Goal: Task Accomplishment & Management: Manage account settings

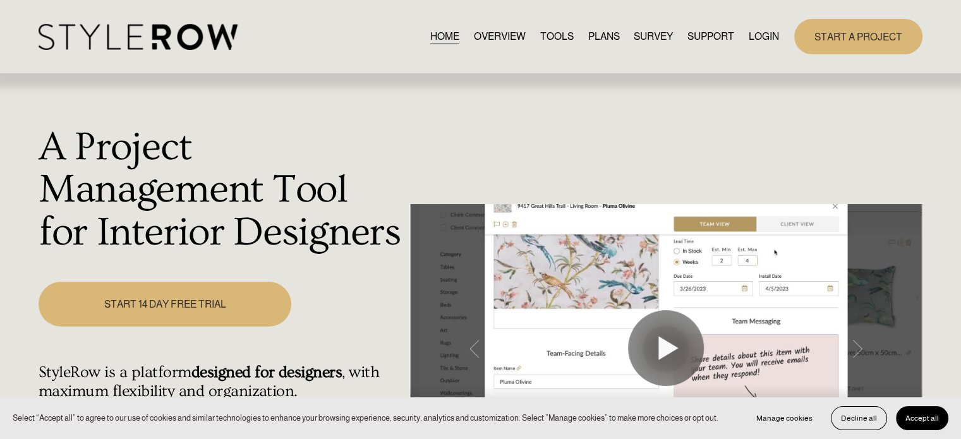
click at [759, 33] on link "LOGIN" at bounding box center [764, 36] width 30 height 17
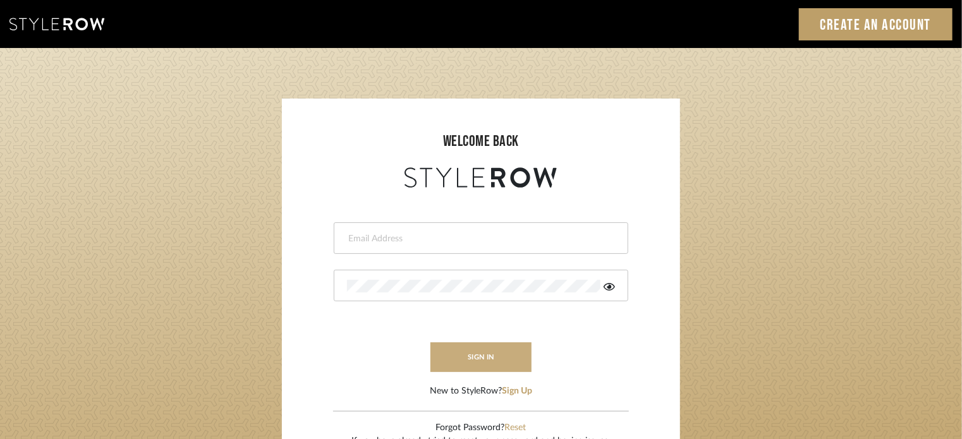
type input "Katie@flairinteriorsllc.com"
click at [483, 364] on button "sign in" at bounding box center [480, 358] width 101 height 30
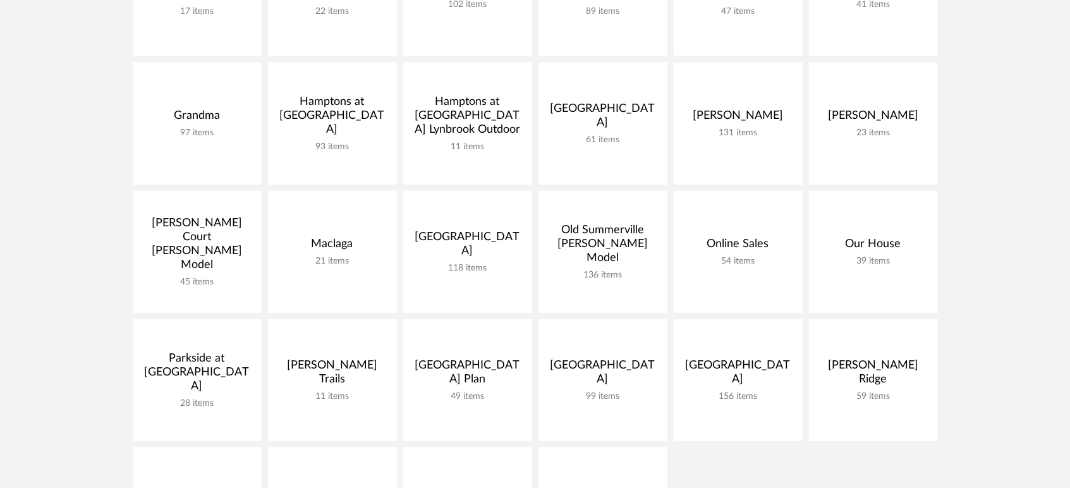
scroll to position [514, 0]
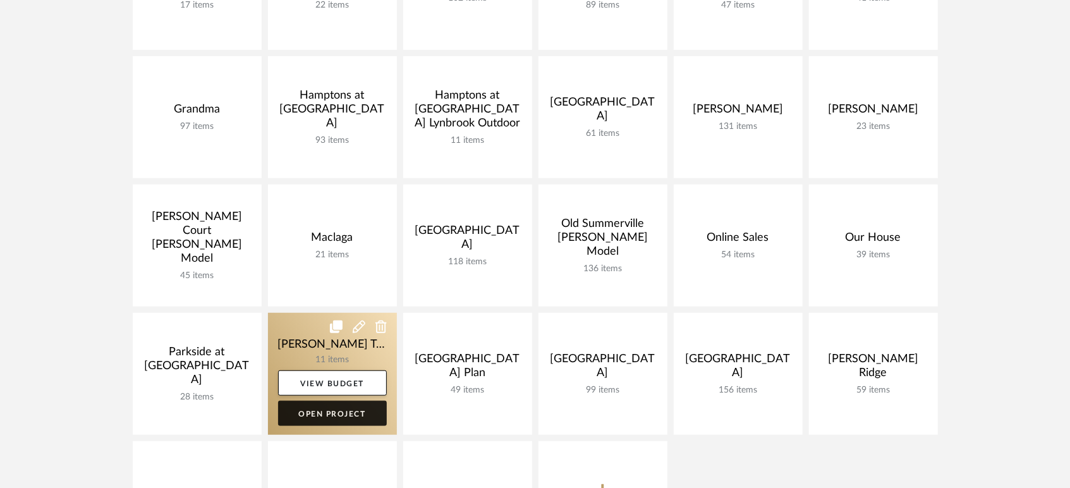
click at [353, 405] on link "Open Project" at bounding box center [332, 413] width 109 height 25
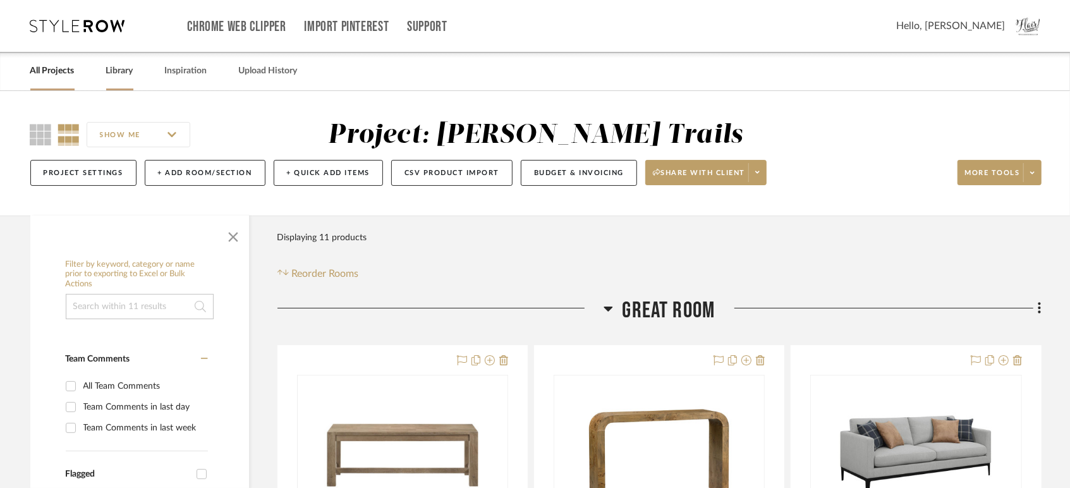
click at [124, 64] on link "Library" at bounding box center [119, 71] width 27 height 17
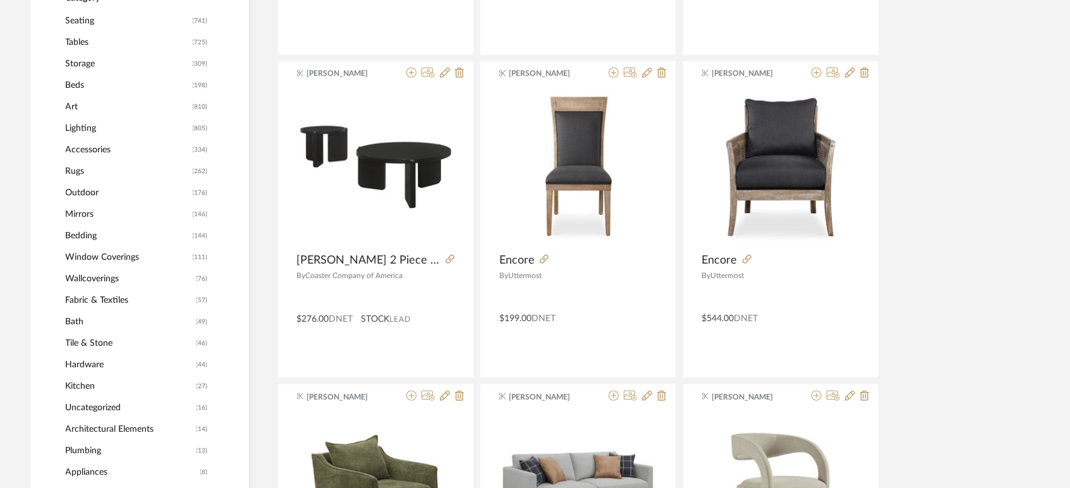
scroll to position [541, 0]
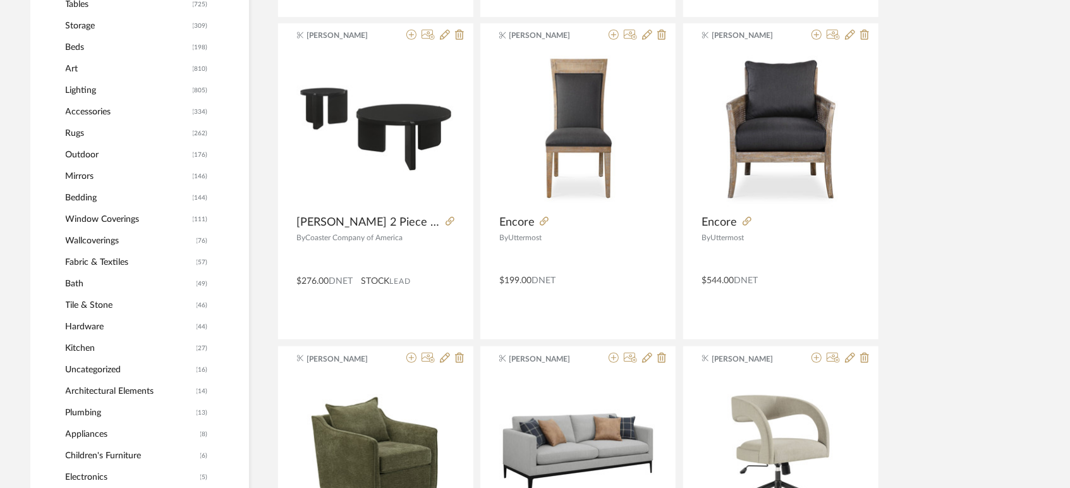
click at [67, 69] on span "Art" at bounding box center [128, 68] width 124 height 21
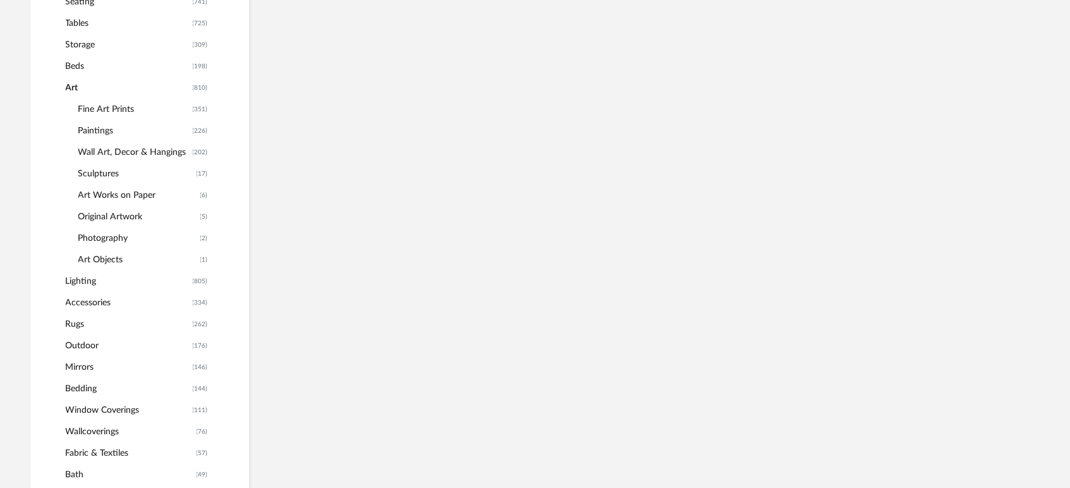
scroll to position [560, 0]
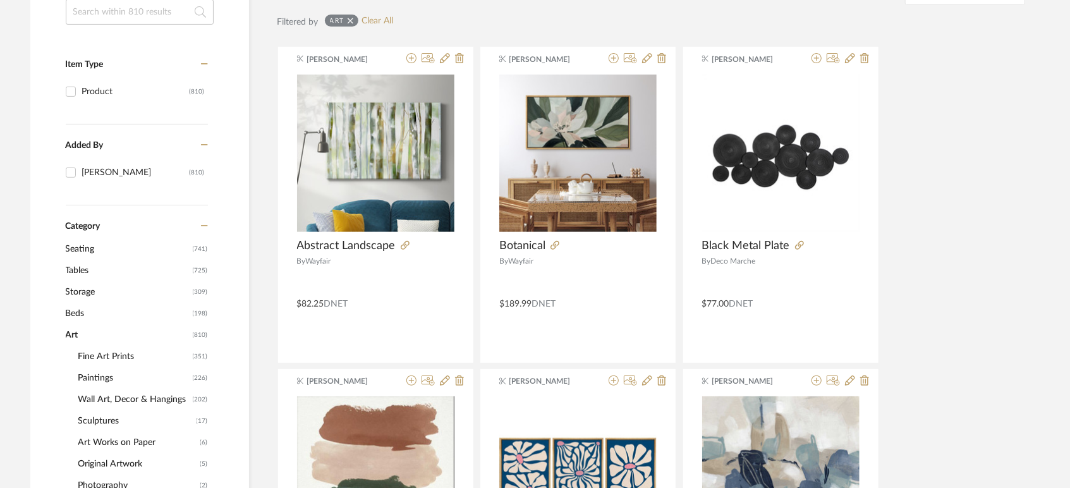
scroll to position [250, 0]
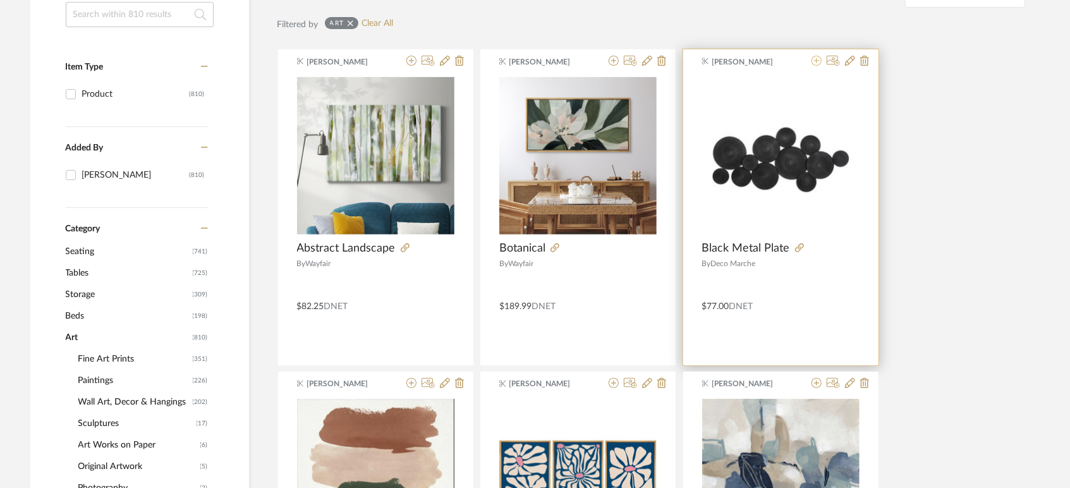
click at [814, 64] on icon at bounding box center [817, 61] width 10 height 10
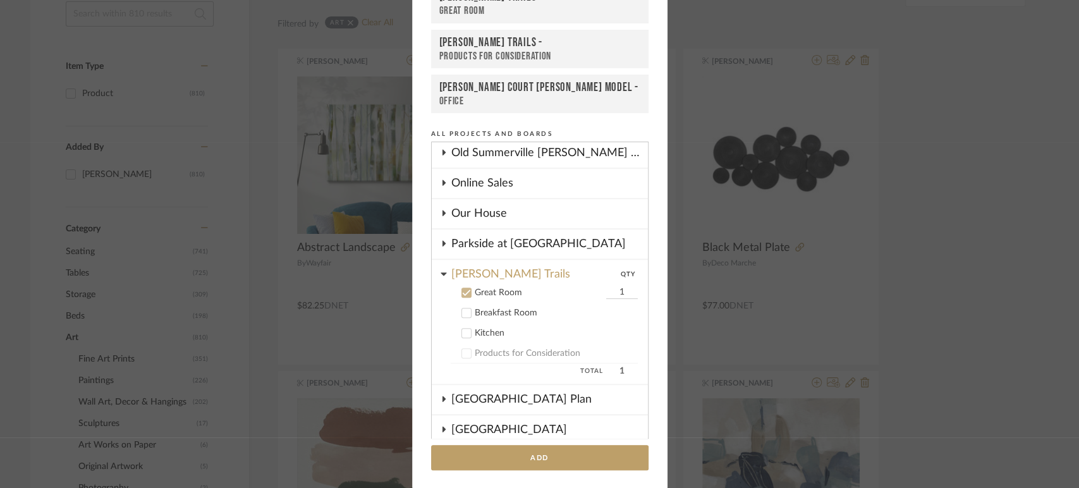
scroll to position [669, 0]
click at [532, 458] on button "Add" at bounding box center [539, 458] width 217 height 26
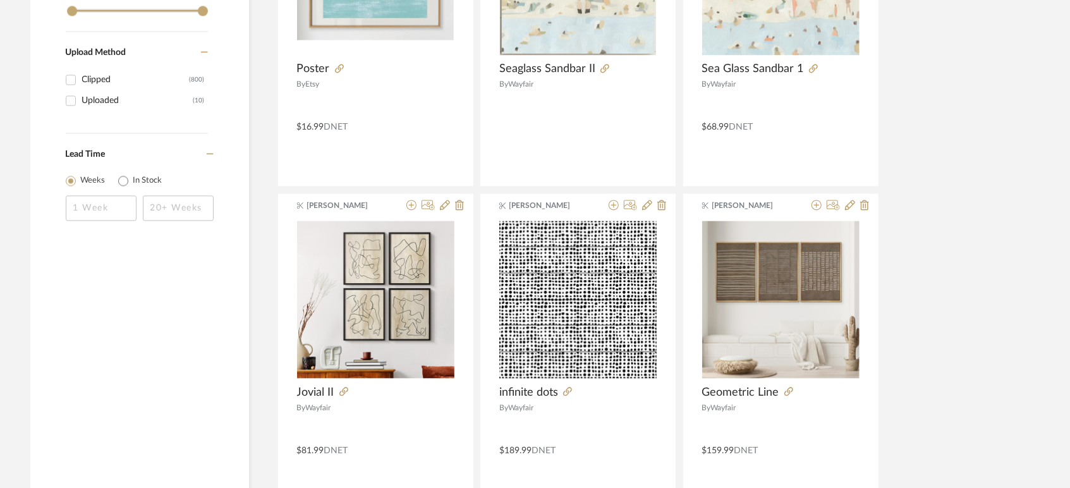
scroll to position [1722, 0]
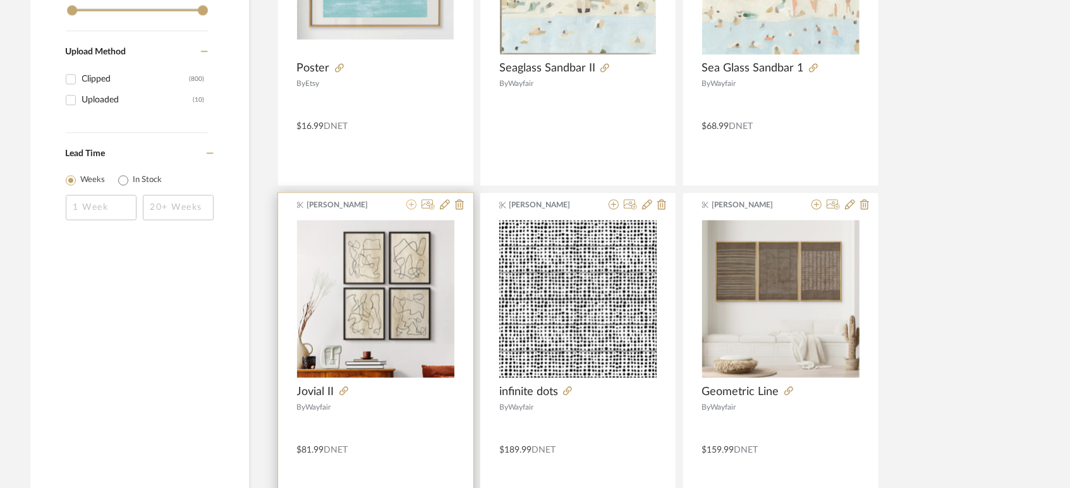
click at [413, 204] on icon at bounding box center [411, 204] width 10 height 10
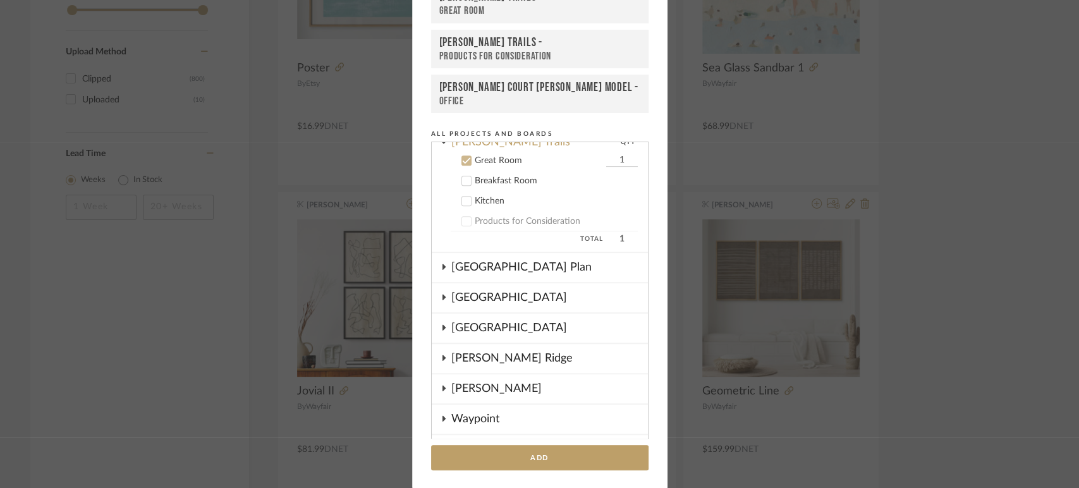
scroll to position [806, 0]
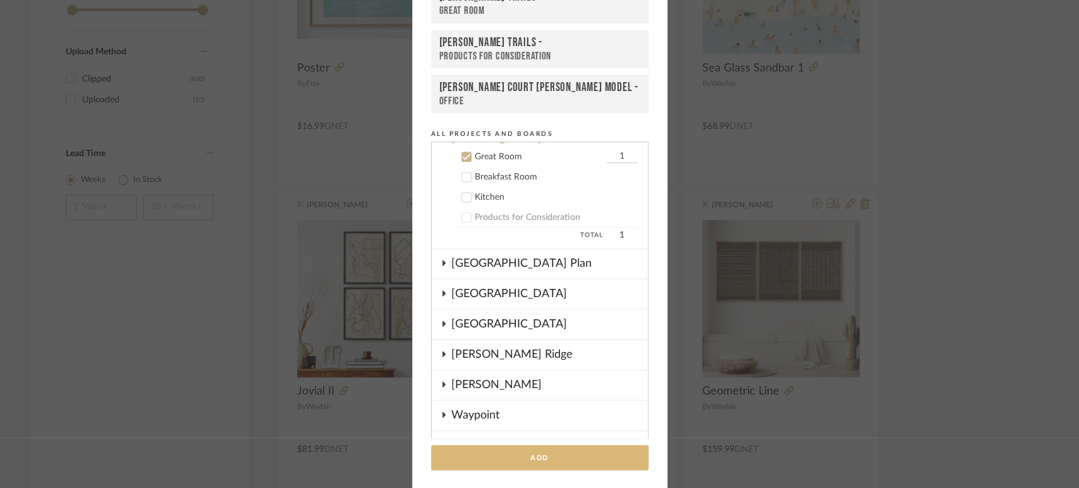
click at [547, 456] on button "Add" at bounding box center [539, 458] width 217 height 26
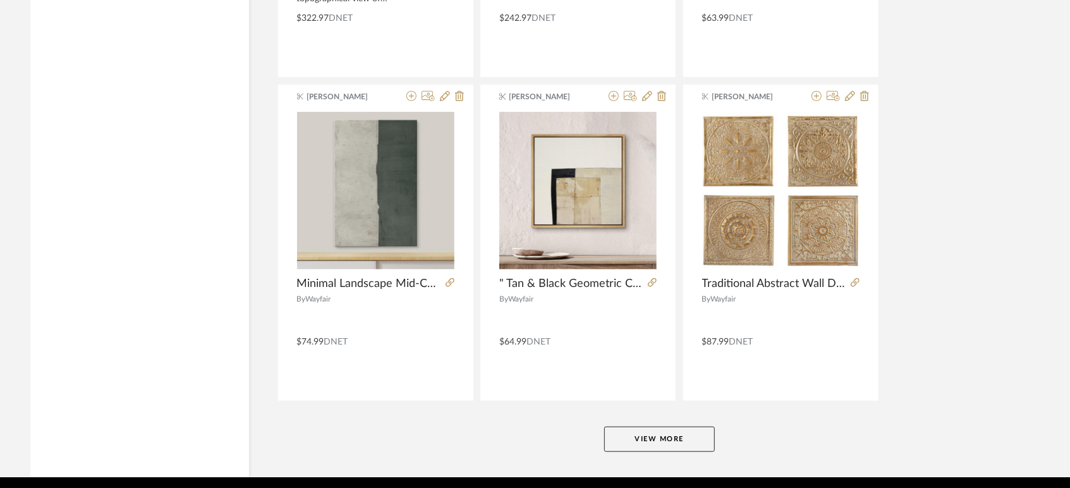
scroll to position [3816, 0]
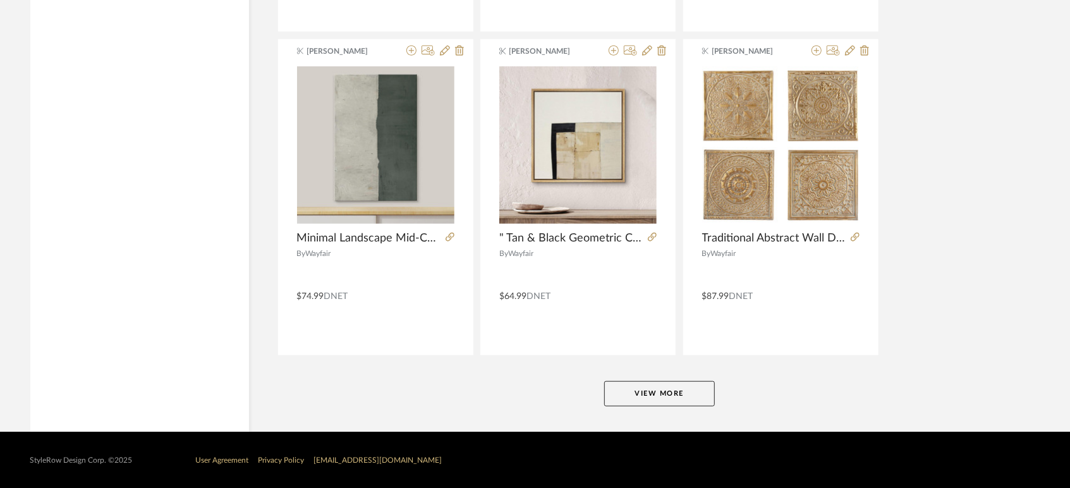
click at [667, 385] on button "View More" at bounding box center [659, 393] width 111 height 25
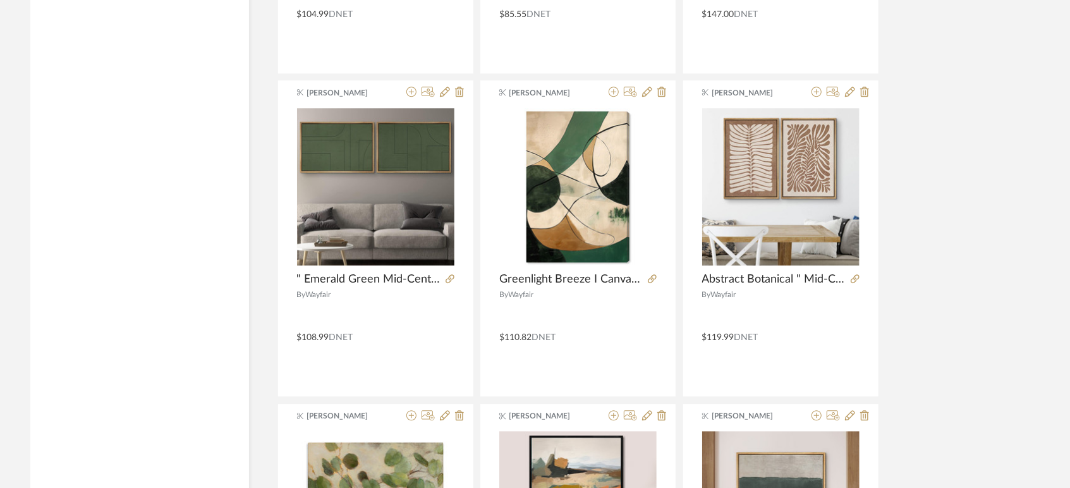
scroll to position [5389, 0]
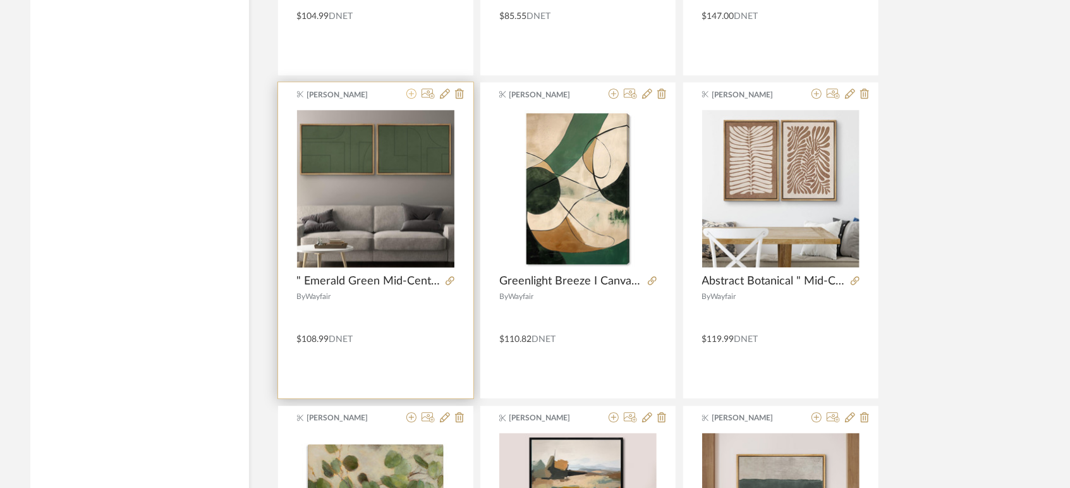
click at [411, 94] on icon at bounding box center [411, 93] width 10 height 10
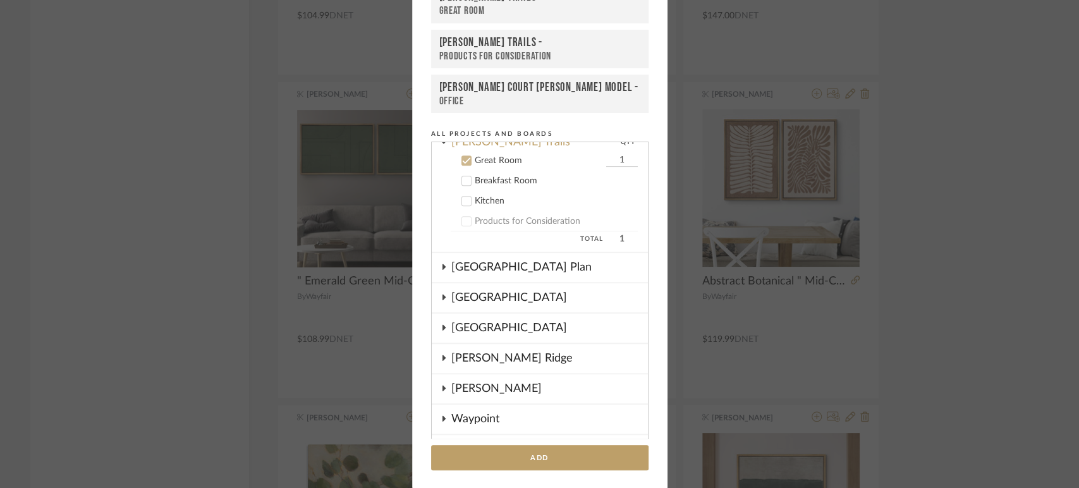
scroll to position [806, 0]
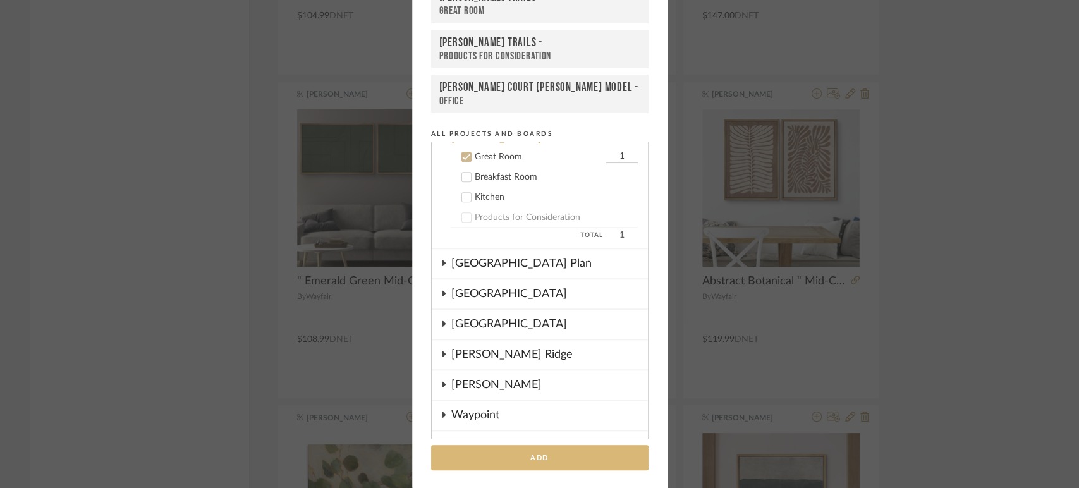
click at [490, 464] on button "Add" at bounding box center [539, 458] width 217 height 26
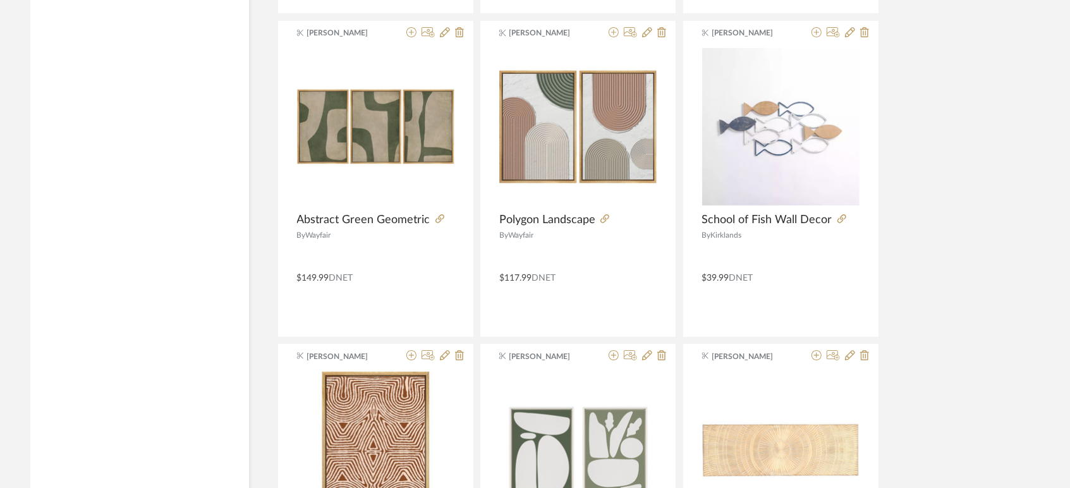
scroll to position [6380, 0]
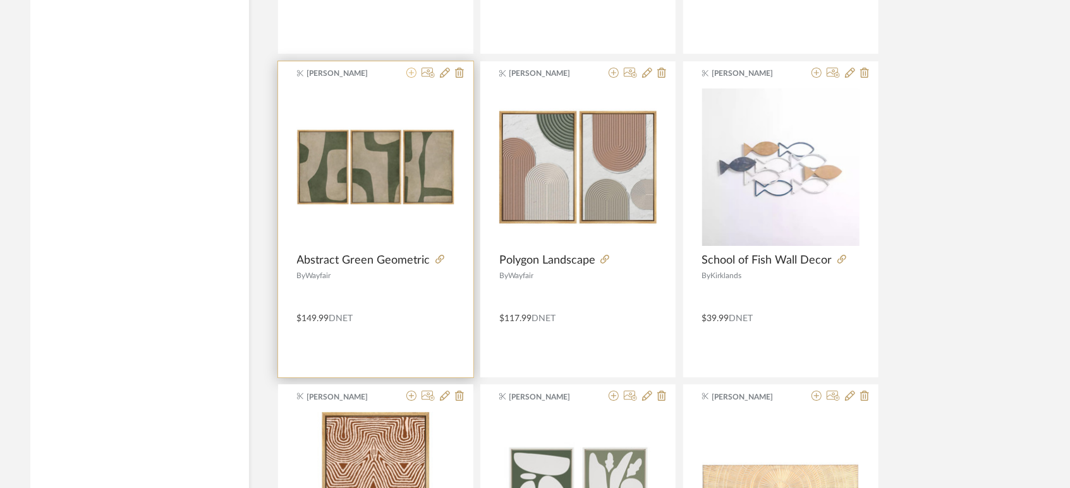
click at [410, 68] on icon at bounding box center [411, 73] width 10 height 10
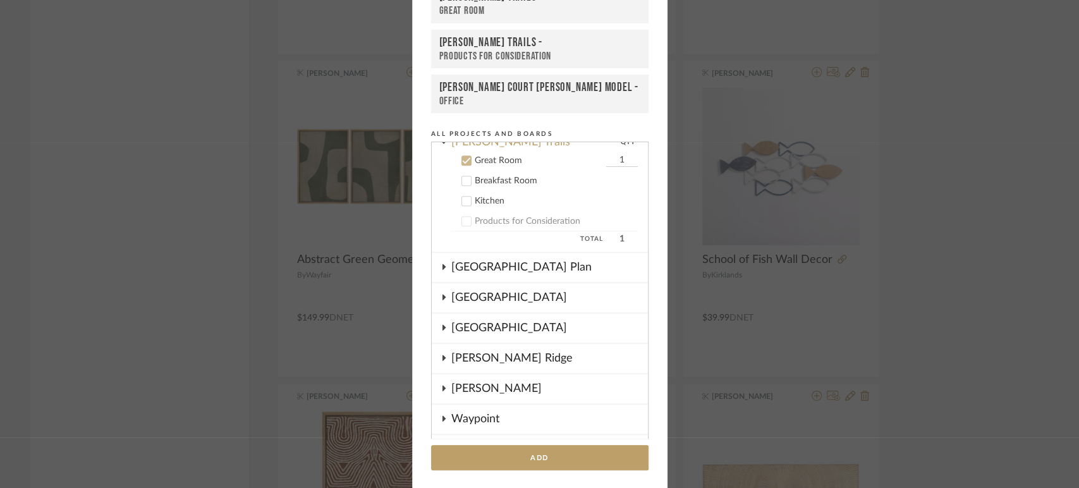
scroll to position [806, 0]
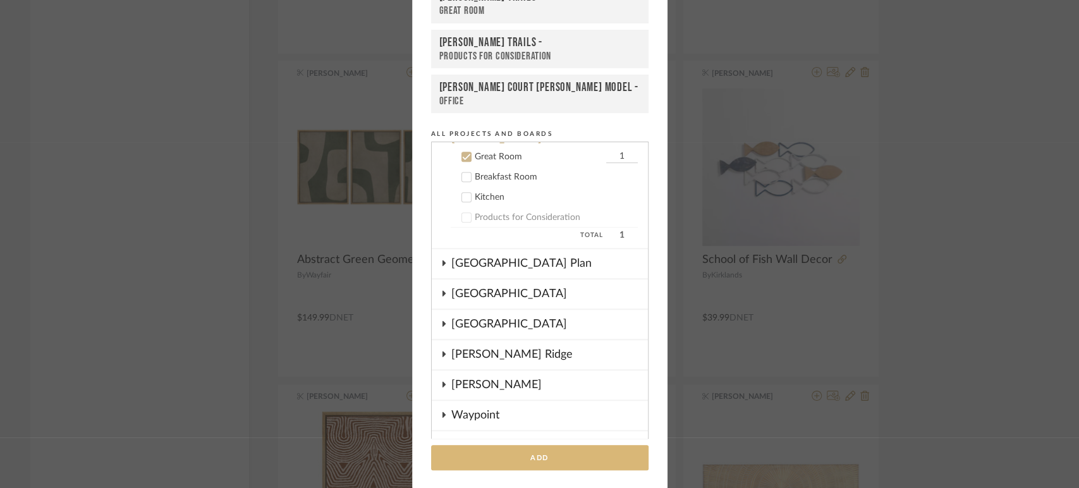
click at [497, 454] on button "Add" at bounding box center [539, 458] width 217 height 26
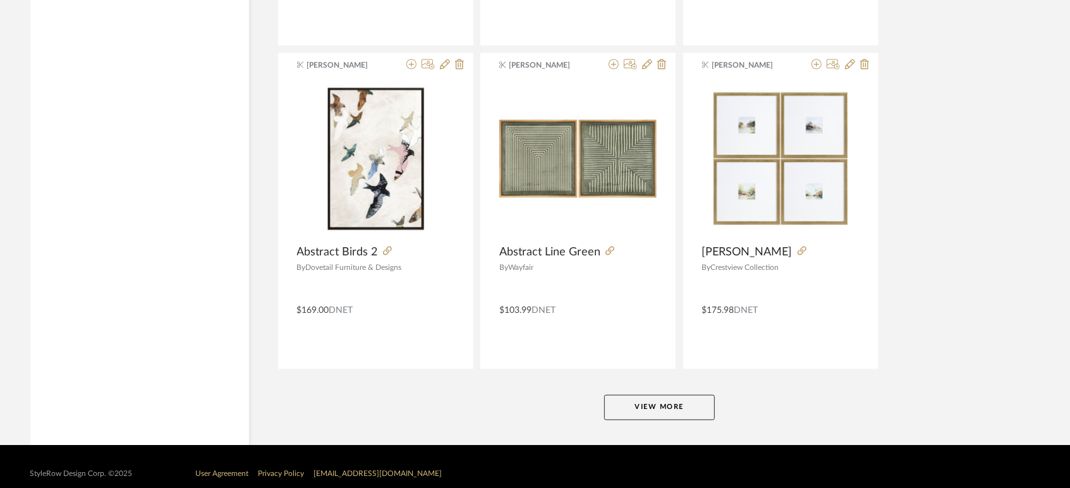
scroll to position [7694, 0]
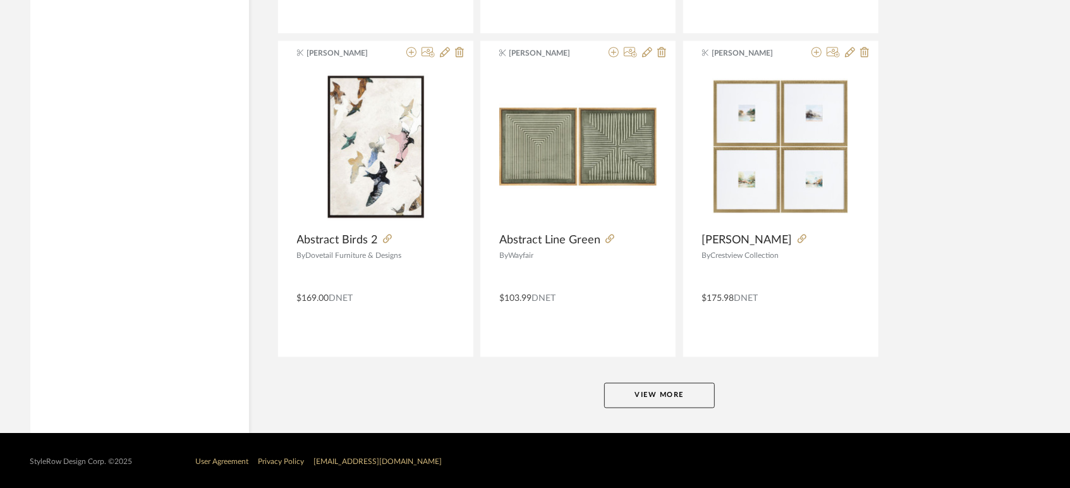
click at [670, 394] on button "View More" at bounding box center [659, 395] width 111 height 25
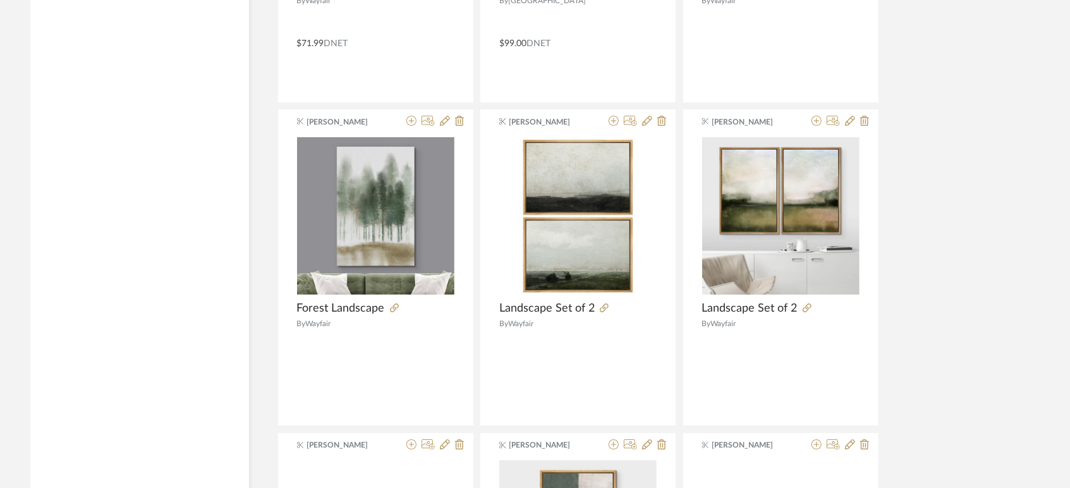
scroll to position [9294, 0]
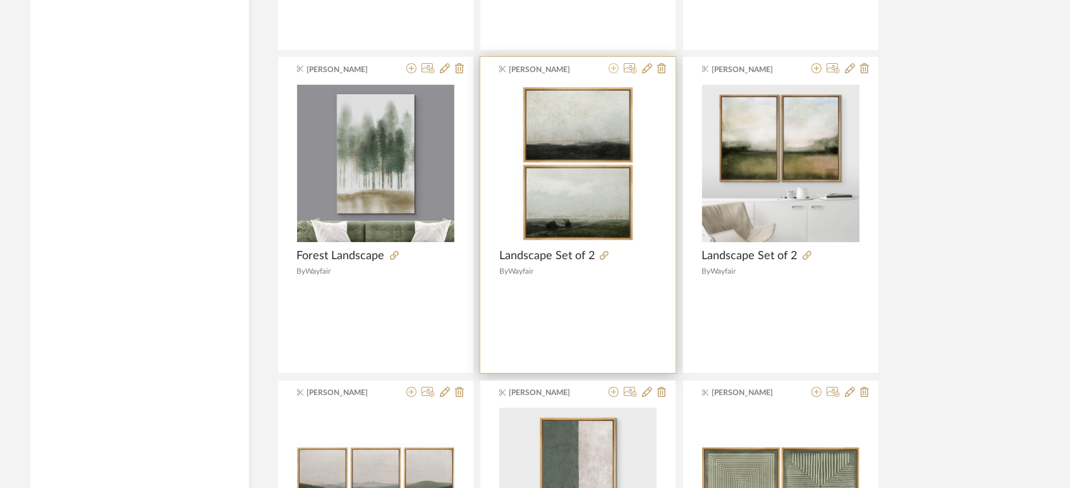
click at [610, 64] on icon at bounding box center [614, 68] width 10 height 10
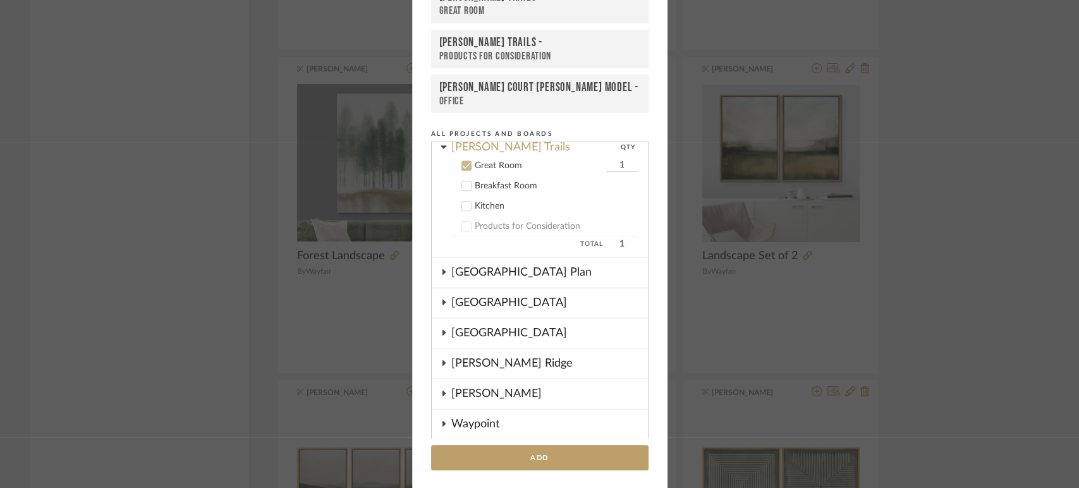
scroll to position [806, 0]
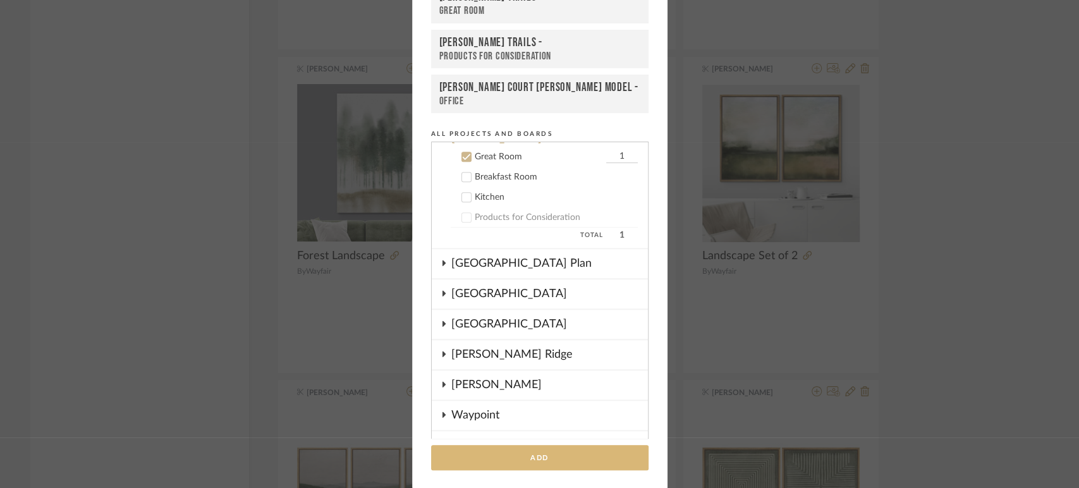
click at [521, 455] on button "Add" at bounding box center [539, 458] width 217 height 26
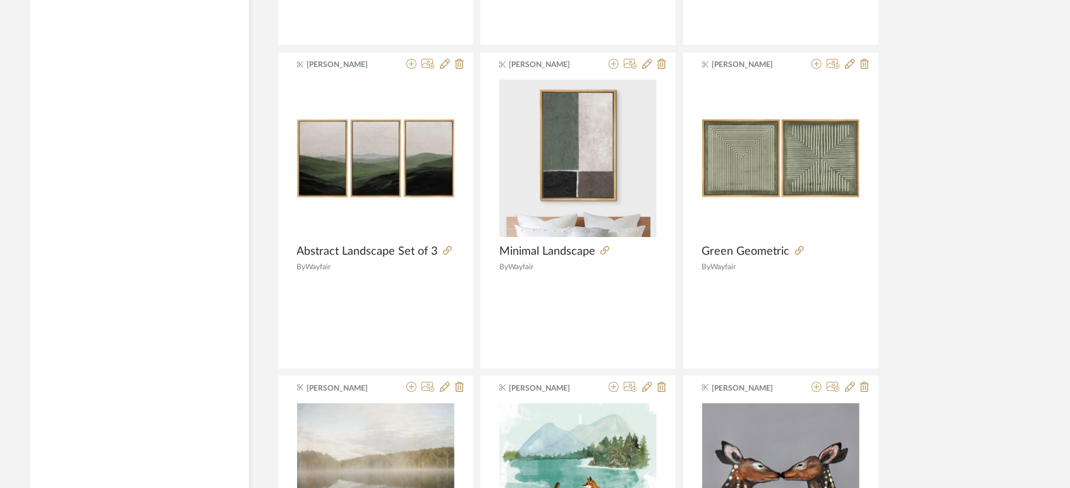
scroll to position [9623, 0]
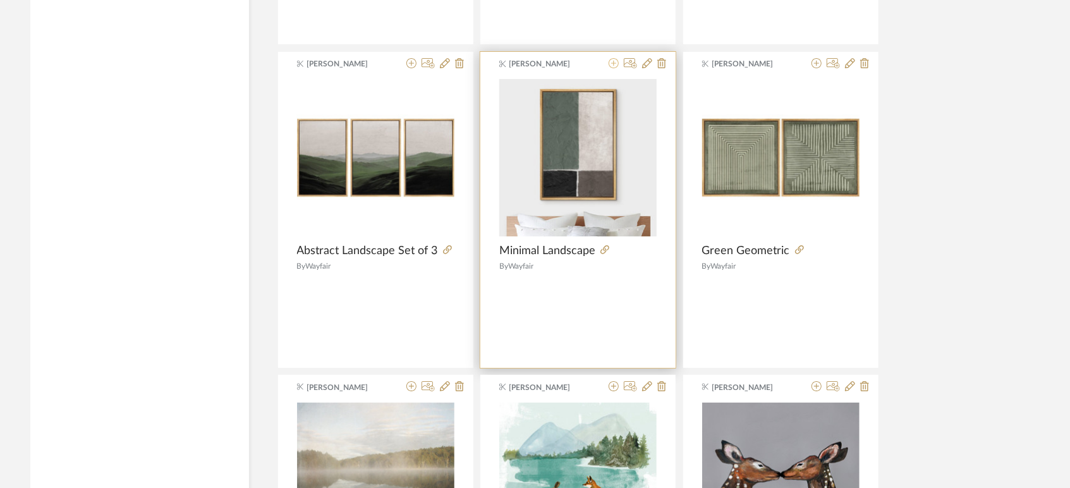
click at [612, 58] on icon at bounding box center [614, 63] width 10 height 10
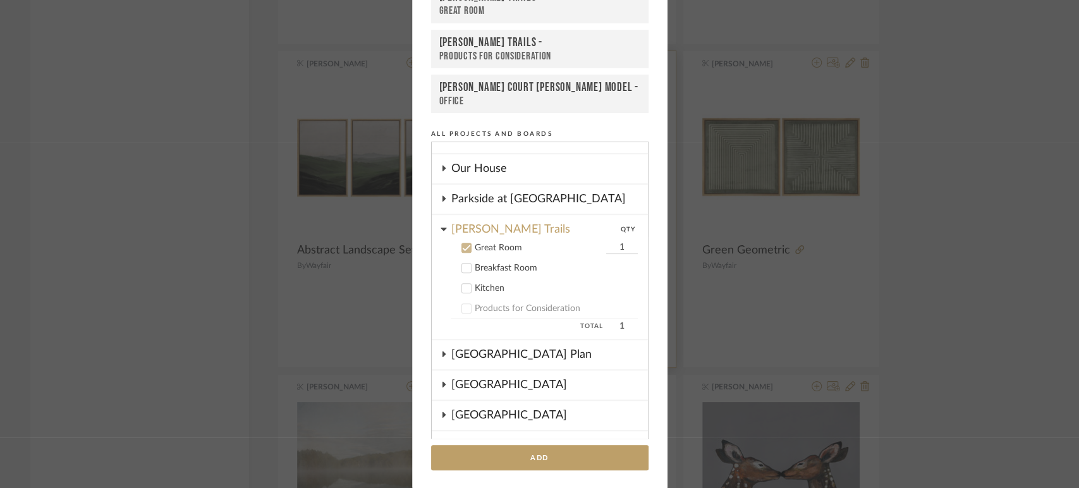
scroll to position [806, 0]
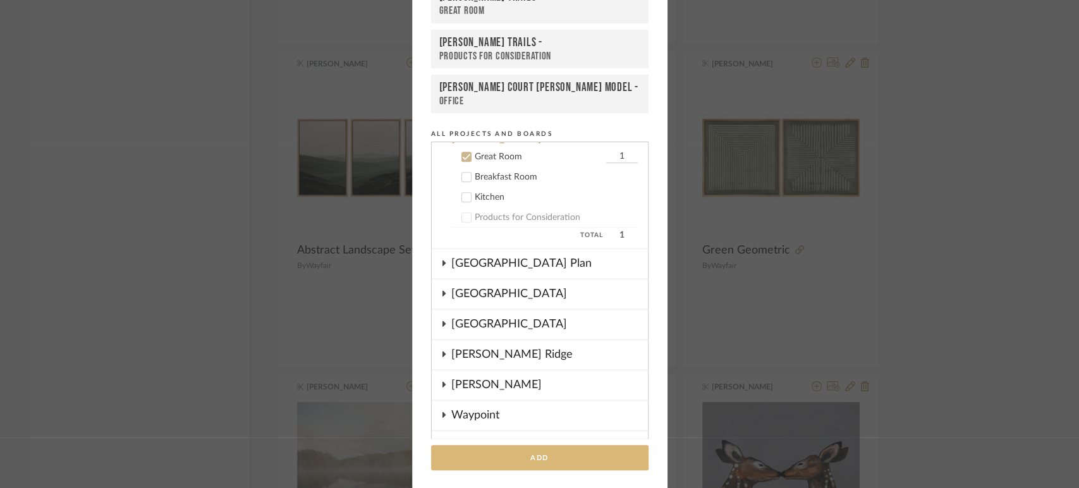
click at [510, 458] on button "Add" at bounding box center [539, 458] width 217 height 26
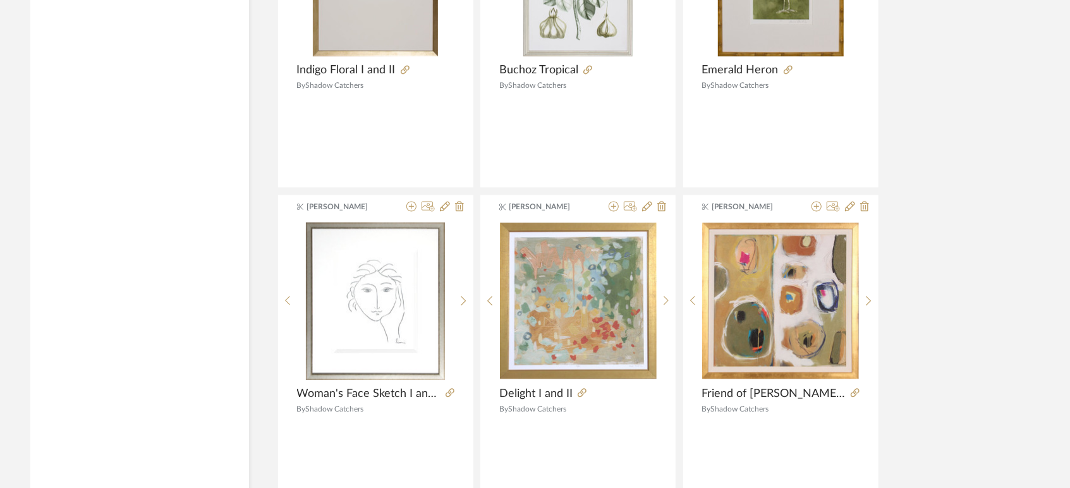
scroll to position [11572, 0]
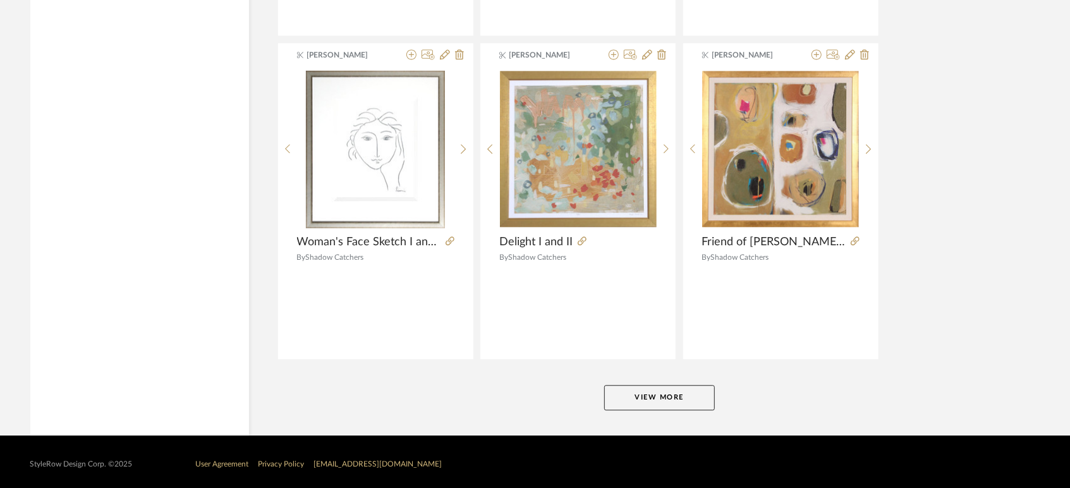
click at [692, 385] on button "View More" at bounding box center [659, 397] width 111 height 25
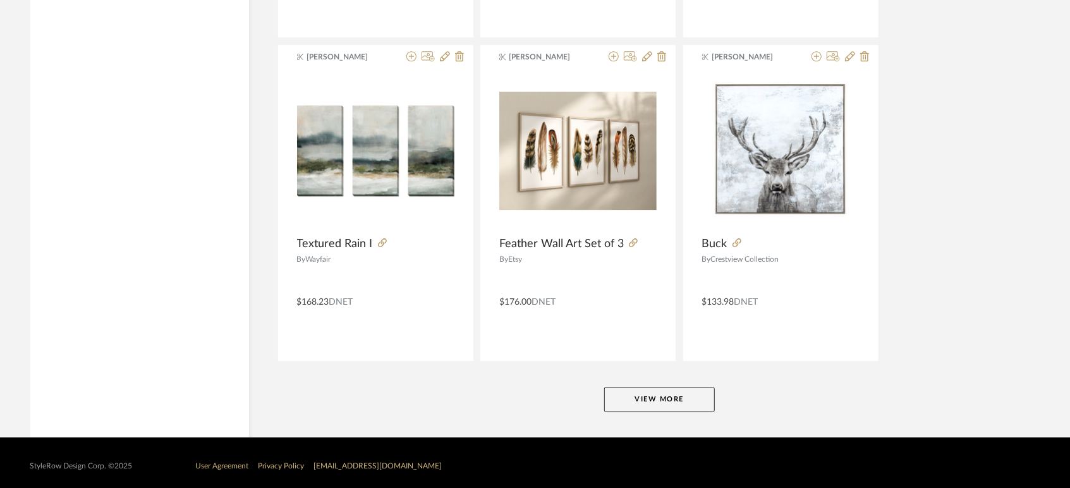
scroll to position [15449, 0]
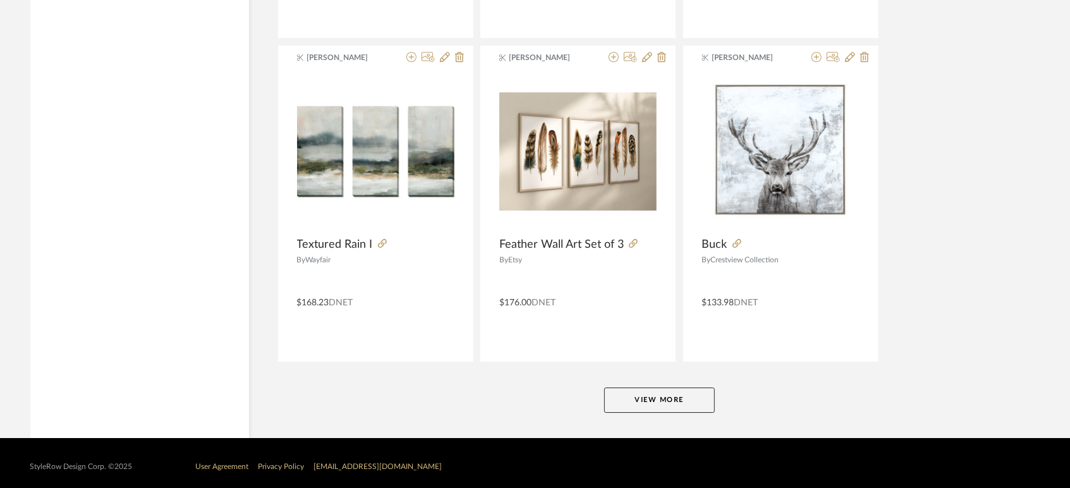
click at [665, 391] on button "View More" at bounding box center [659, 399] width 111 height 25
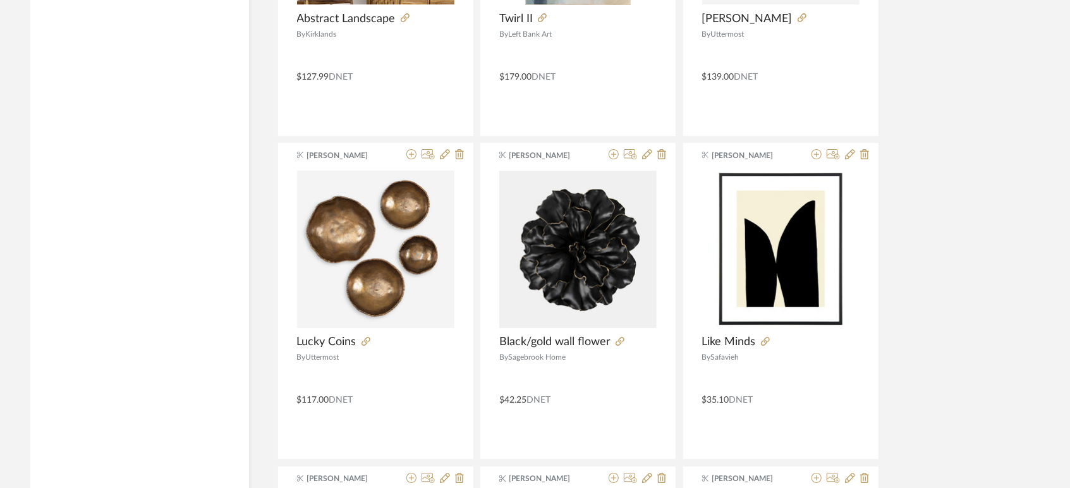
scroll to position [18947, 0]
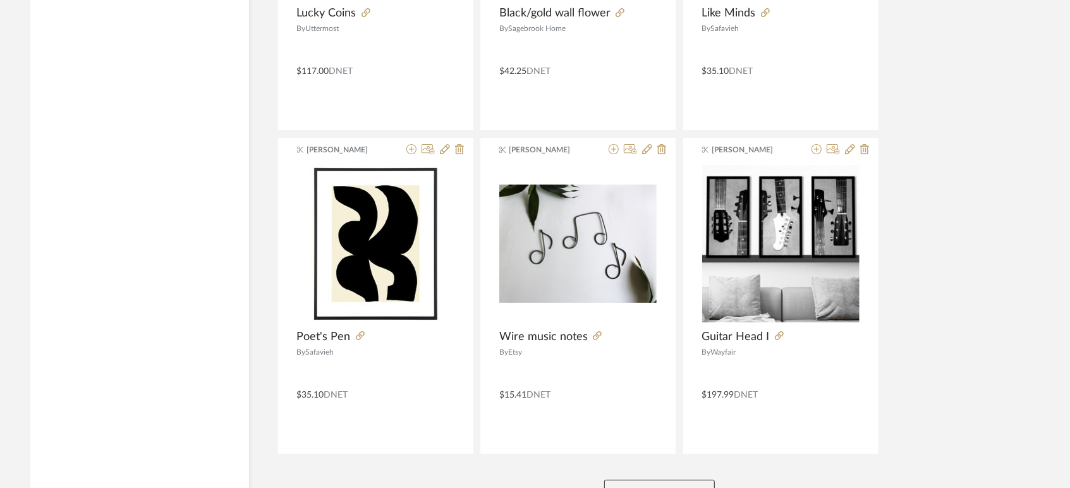
scroll to position [19329, 0]
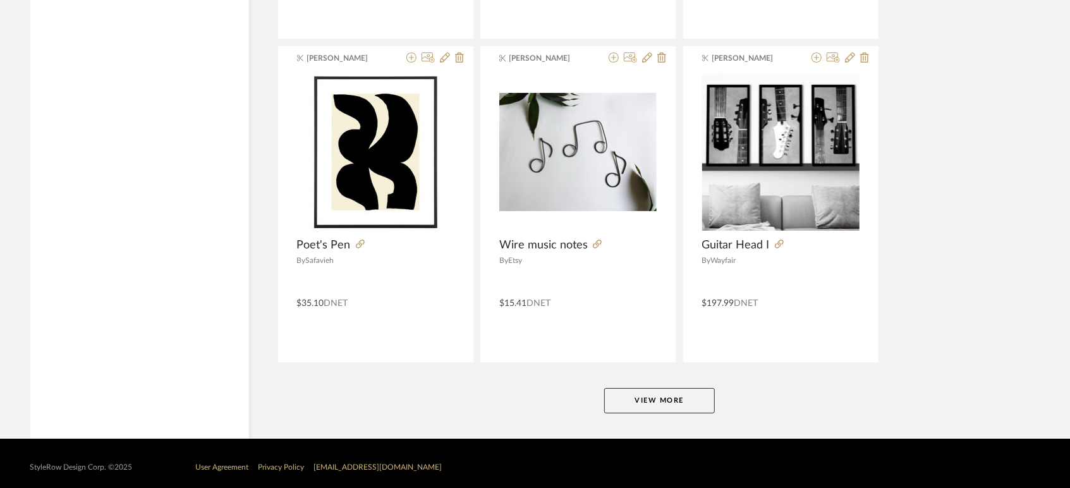
click at [657, 395] on button "View More" at bounding box center [659, 400] width 111 height 25
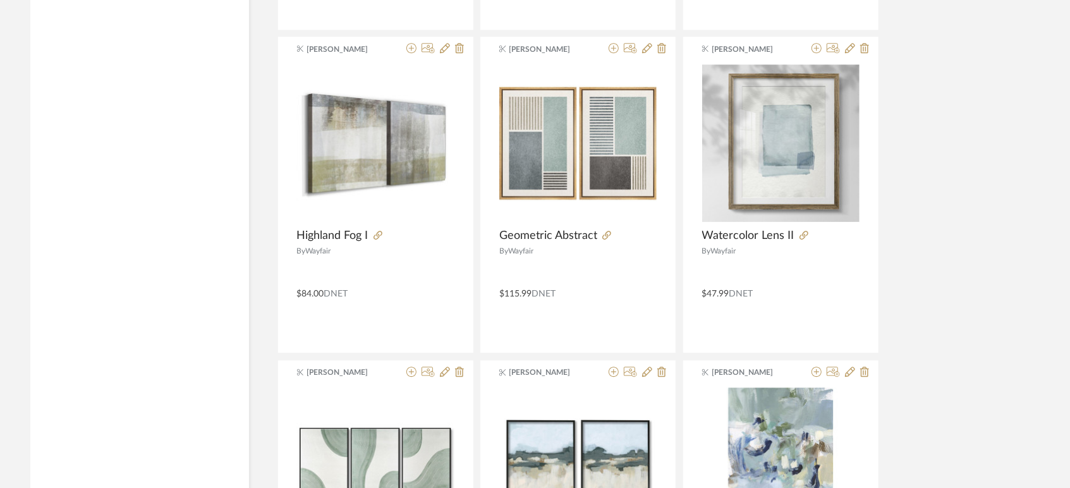
scroll to position [21900, 0]
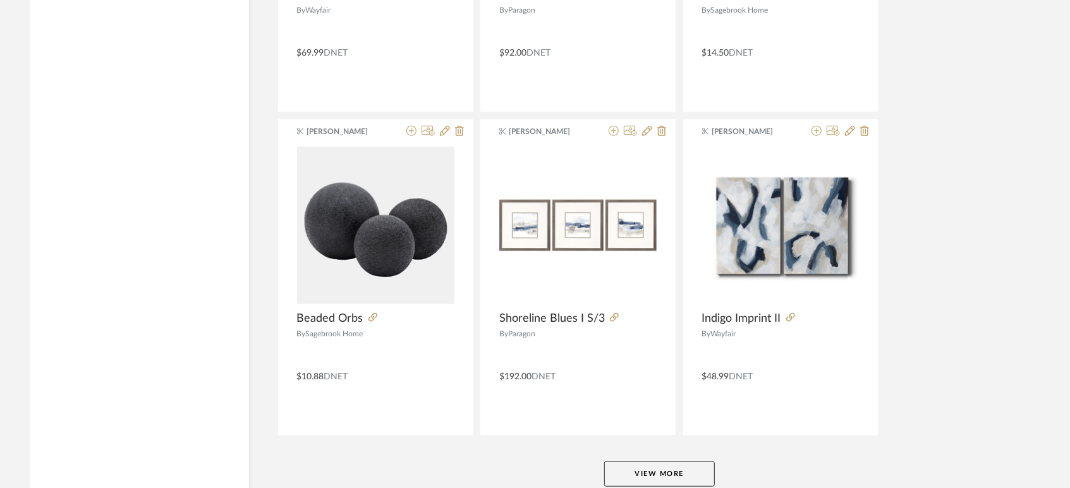
scroll to position [23207, 0]
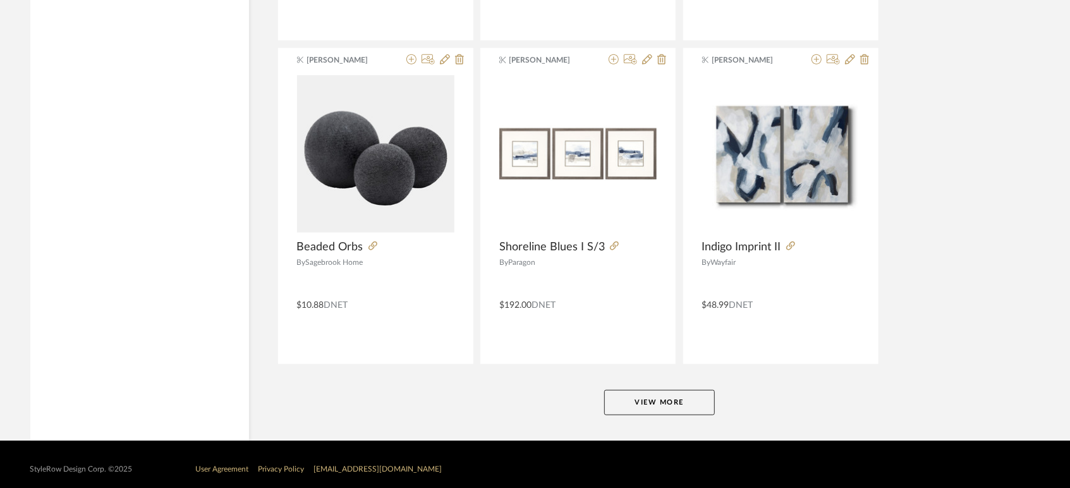
click at [657, 393] on button "View More" at bounding box center [659, 402] width 111 height 25
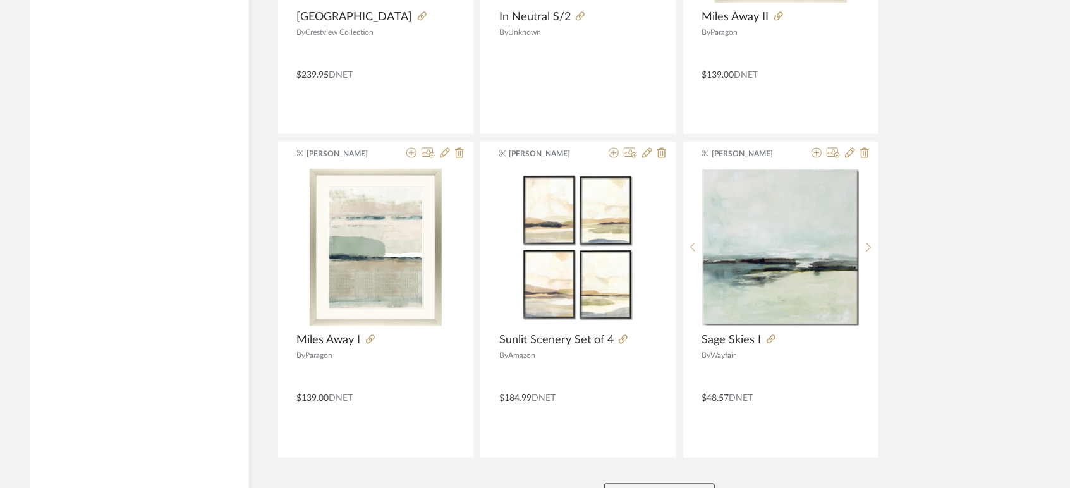
scroll to position [27086, 0]
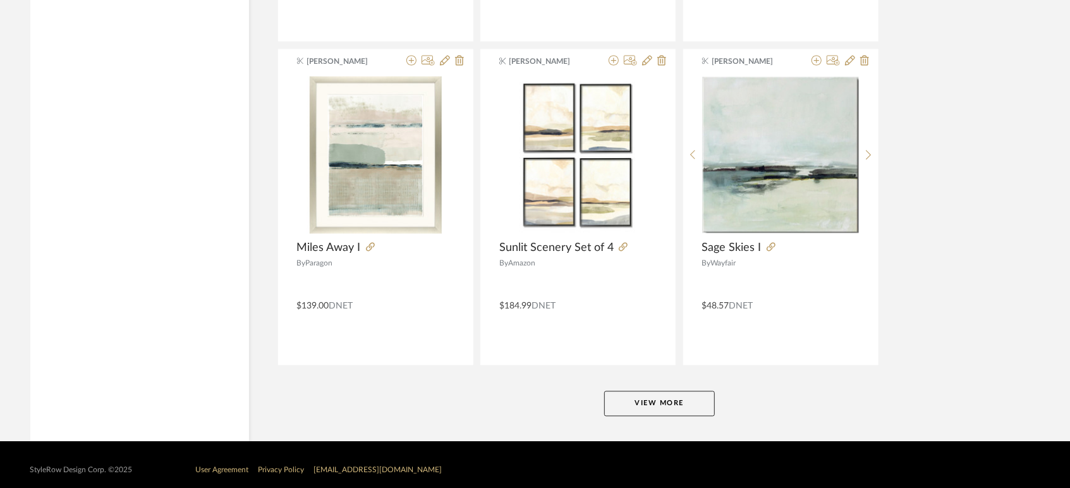
click at [669, 392] on button "View More" at bounding box center [659, 403] width 111 height 25
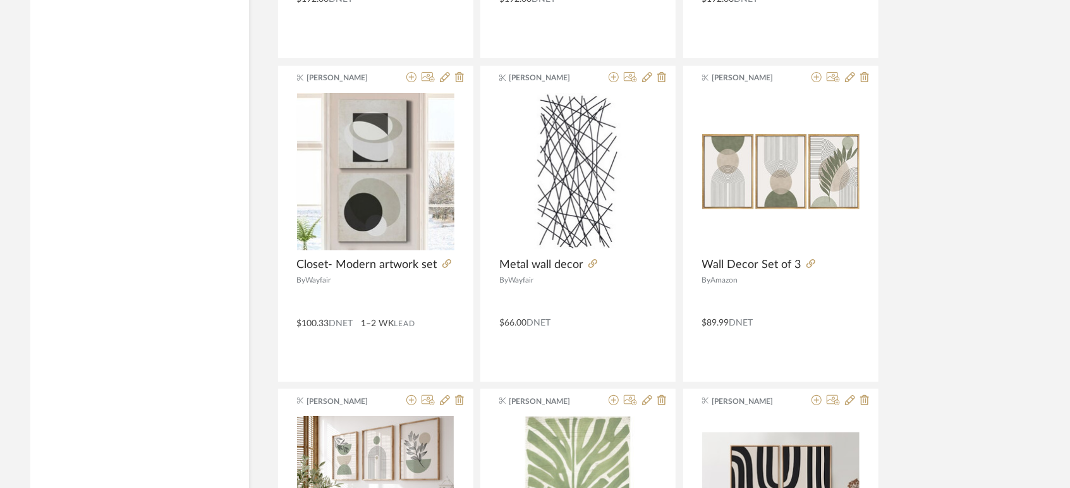
scroll to position [29006, 0]
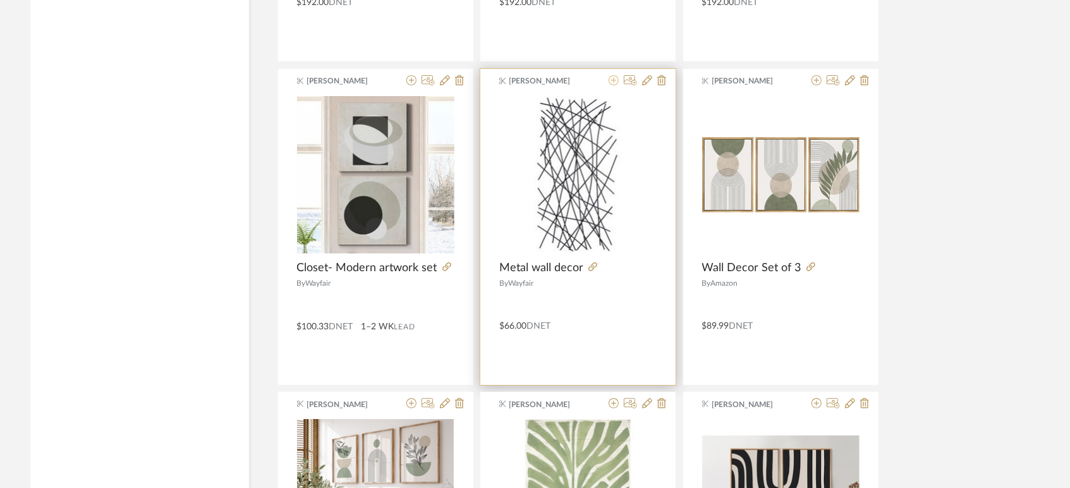
click at [611, 75] on icon at bounding box center [614, 80] width 10 height 10
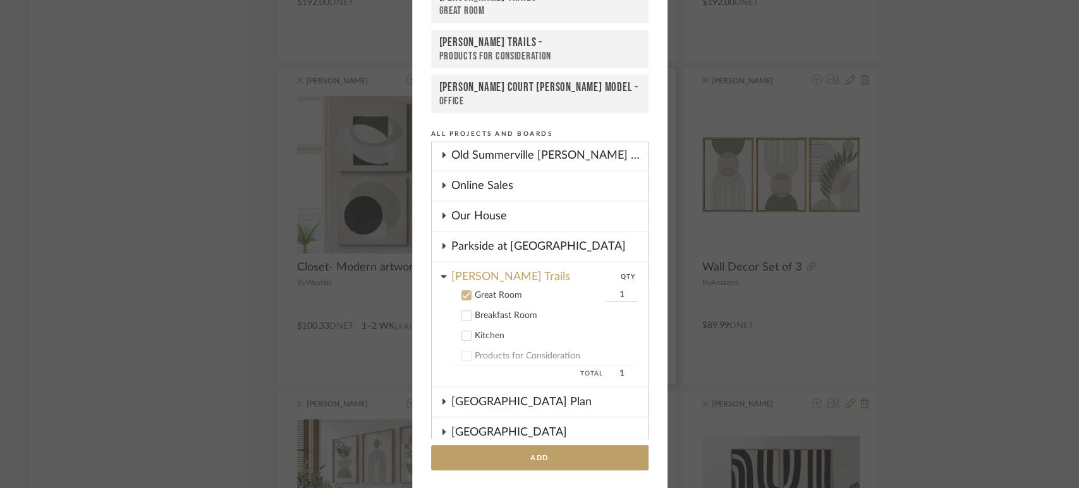
scroll to position [806, 0]
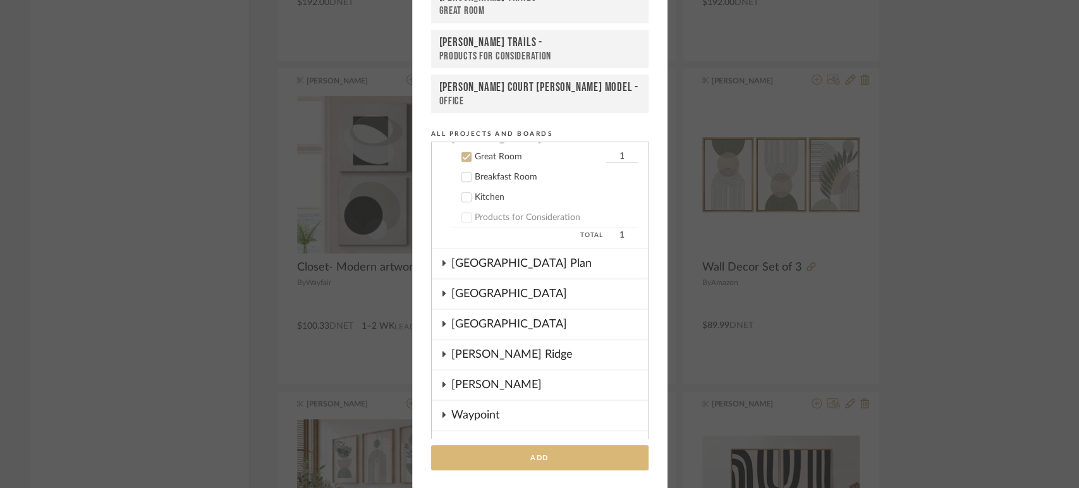
click at [515, 452] on button "Add" at bounding box center [539, 458] width 217 height 26
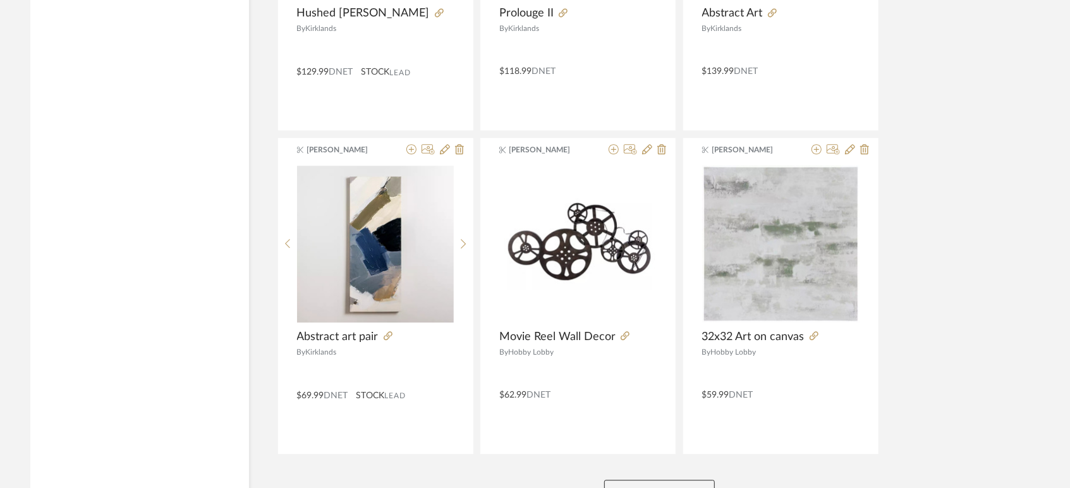
scroll to position [30964, 0]
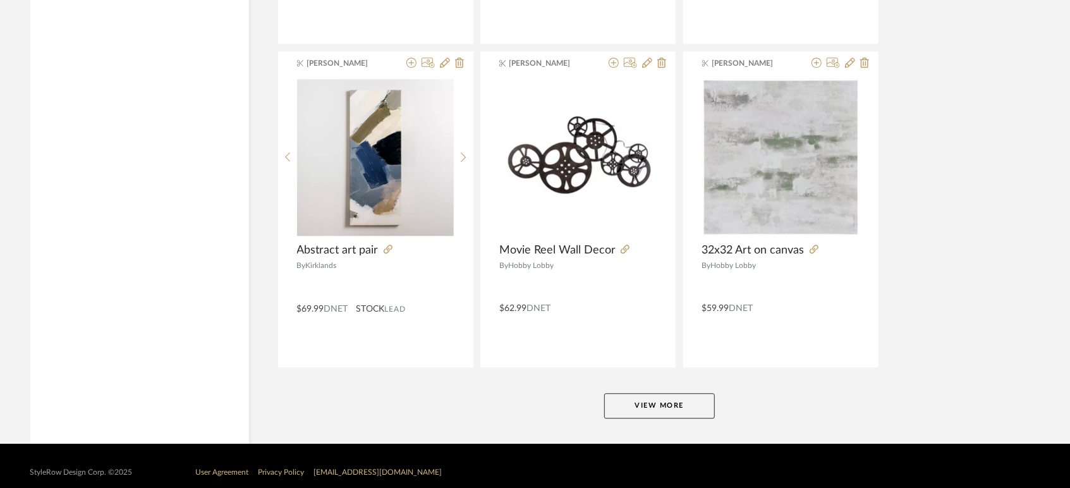
click at [690, 393] on button "View More" at bounding box center [659, 405] width 111 height 25
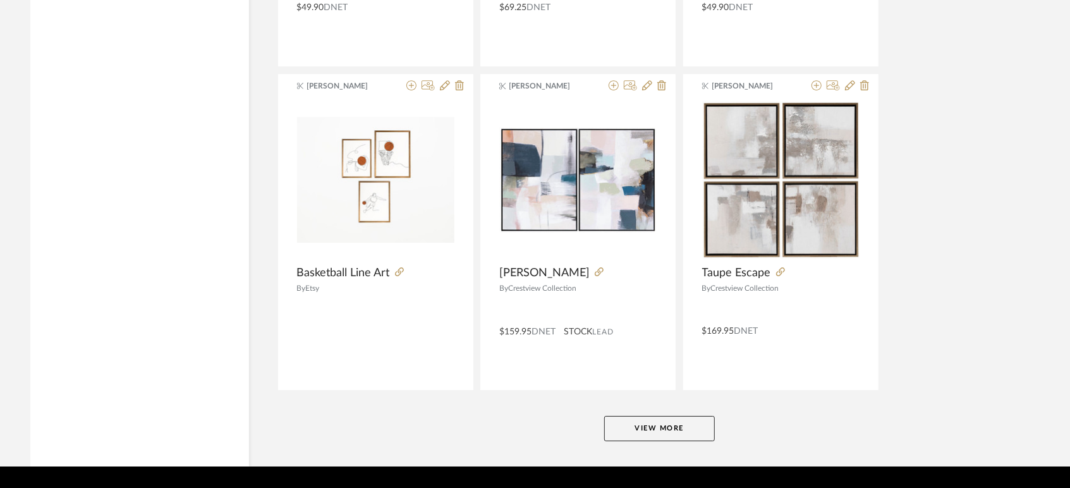
scroll to position [34834, 0]
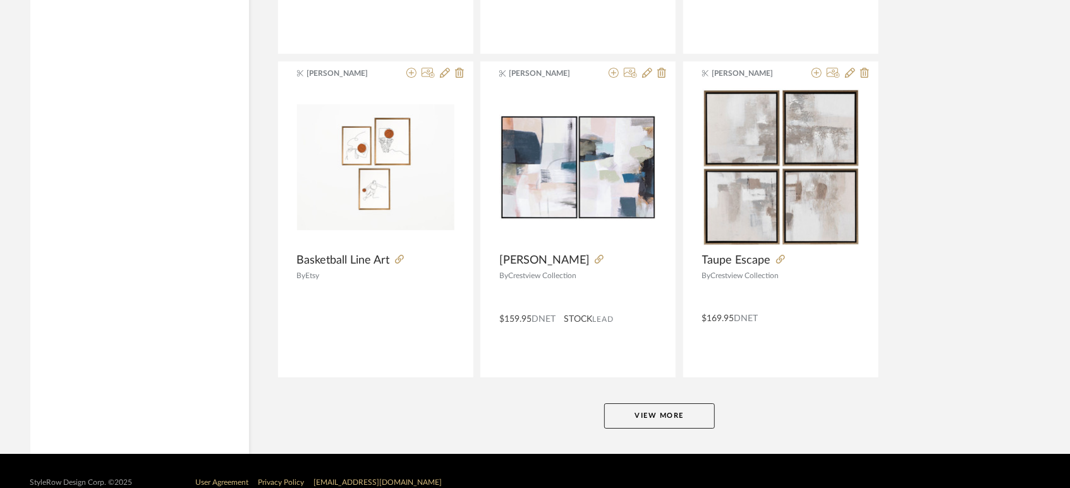
click at [685, 403] on button "View More" at bounding box center [659, 415] width 111 height 25
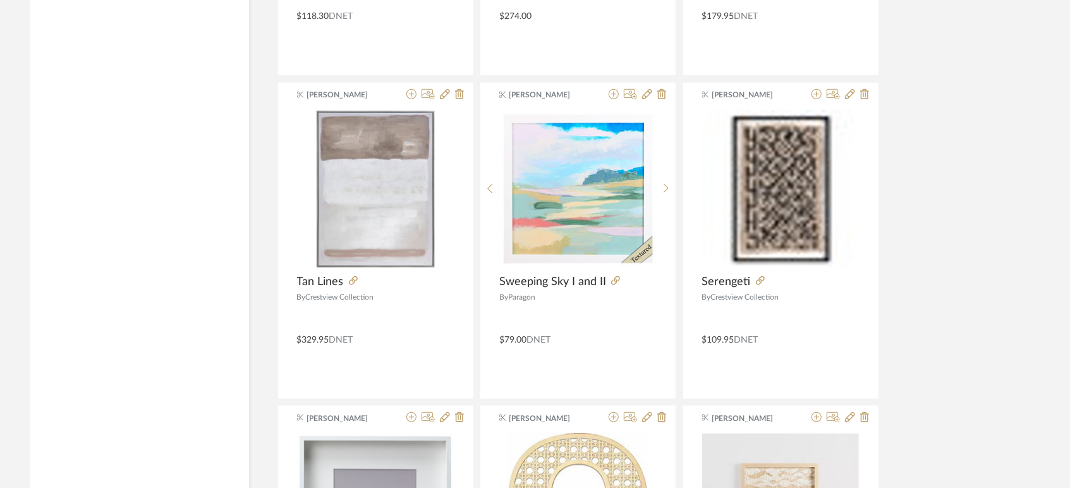
scroll to position [35772, 0]
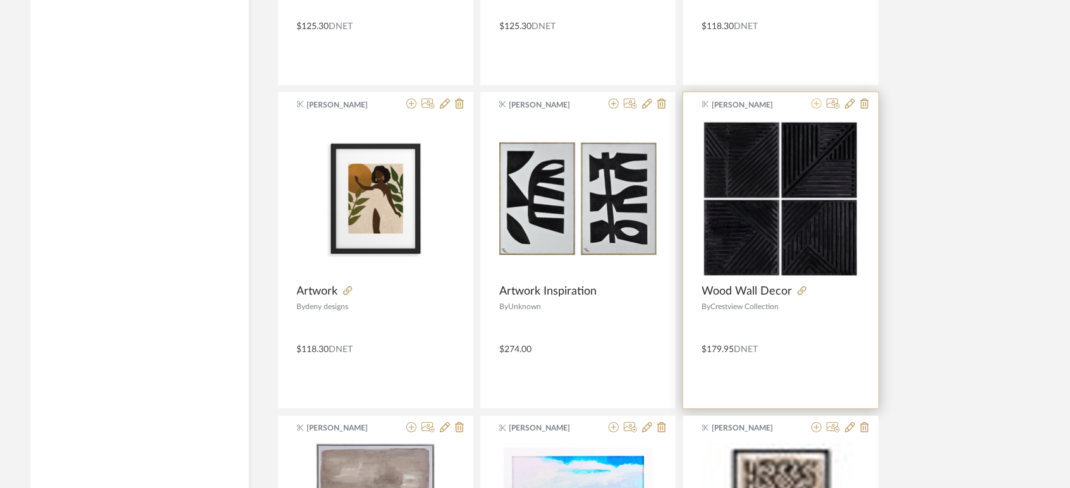
click at [817, 99] on icon at bounding box center [817, 104] width 10 height 10
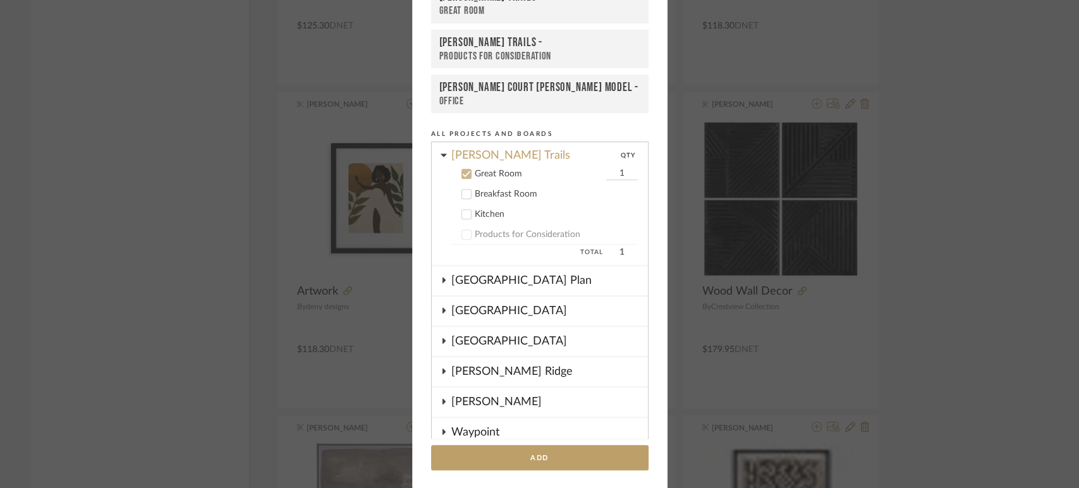
scroll to position [806, 0]
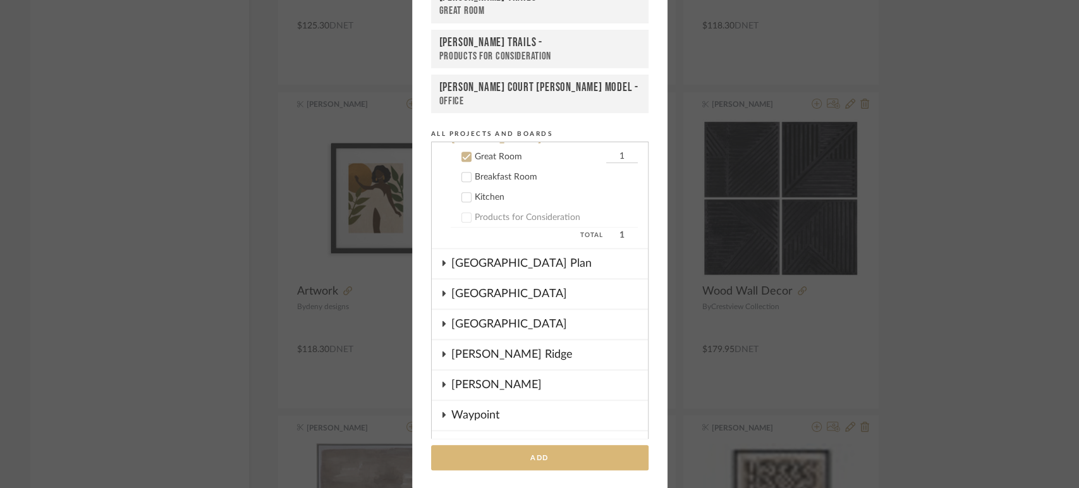
click at [507, 449] on button "Add" at bounding box center [539, 458] width 217 height 26
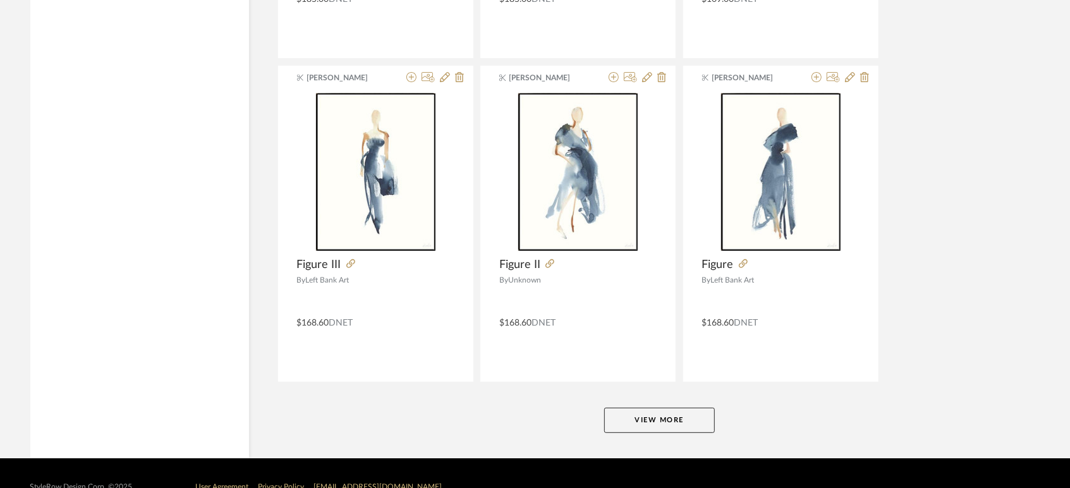
scroll to position [38710, 0]
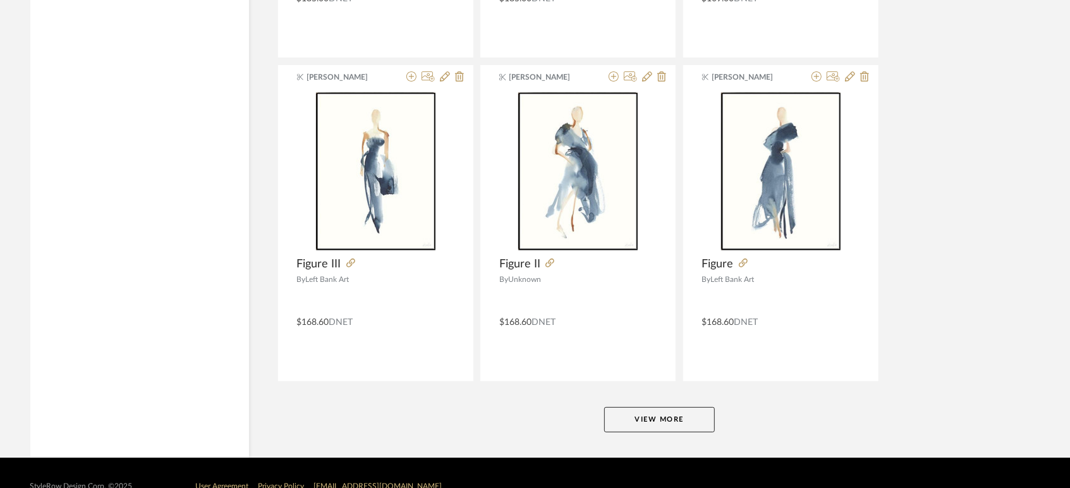
click at [657, 407] on button "View More" at bounding box center [659, 419] width 111 height 25
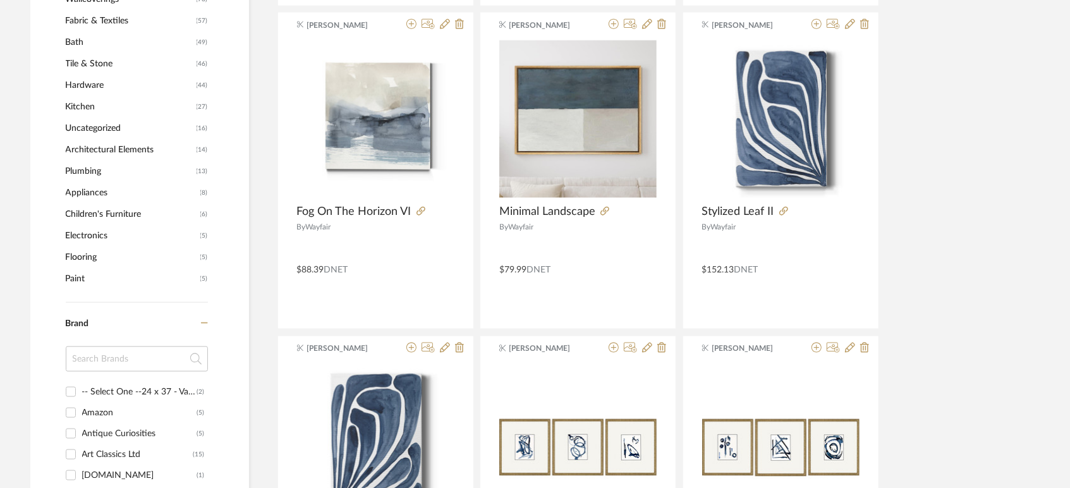
scroll to position [0, 0]
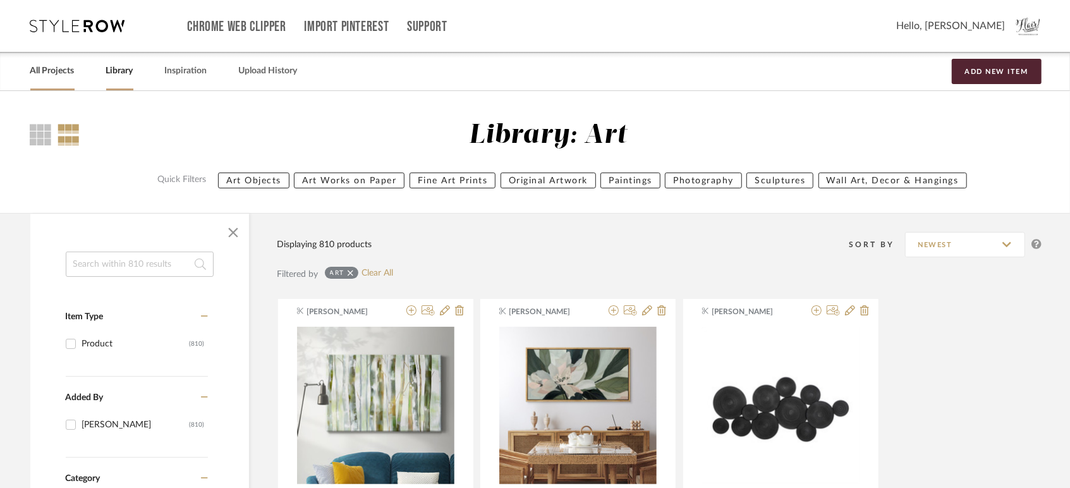
click at [59, 70] on link "All Projects" at bounding box center [52, 71] width 44 height 17
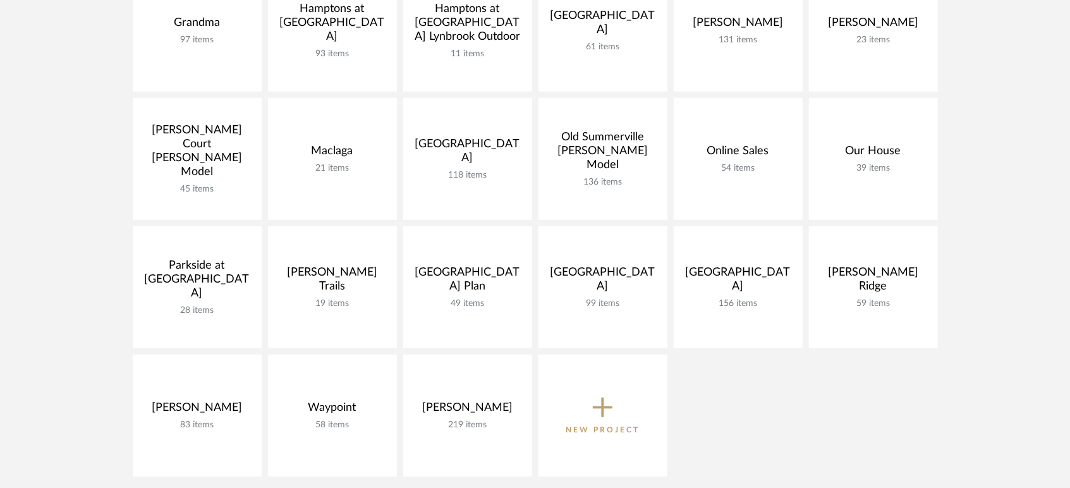
scroll to position [623, 0]
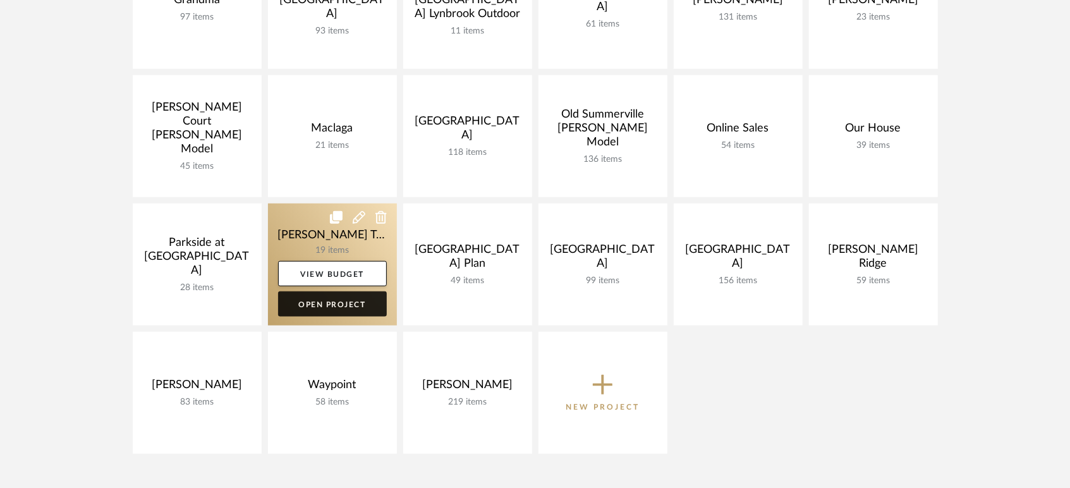
click at [308, 297] on link "Open Project" at bounding box center [332, 303] width 109 height 25
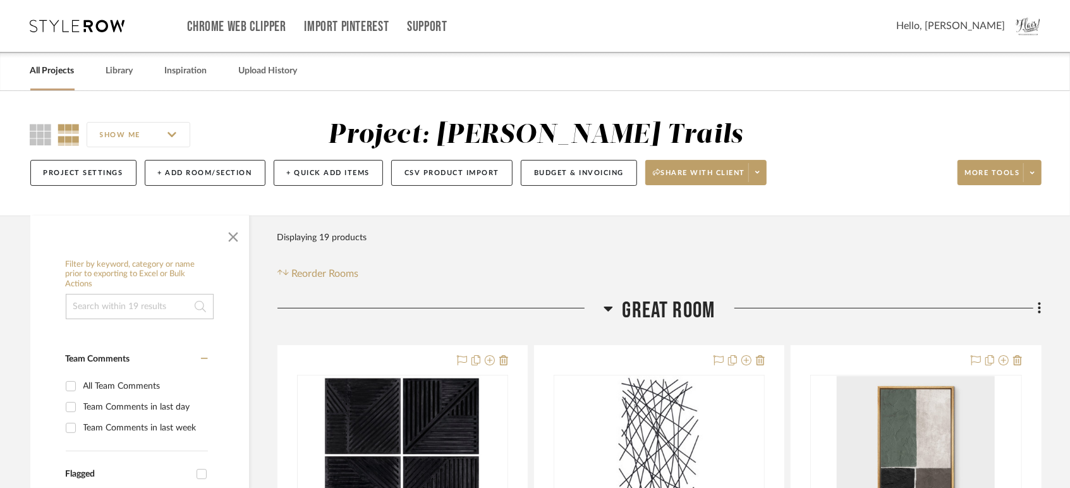
drag, startPoint x: 308, startPoint y: 297, endPoint x: 735, endPoint y: 263, distance: 428.1
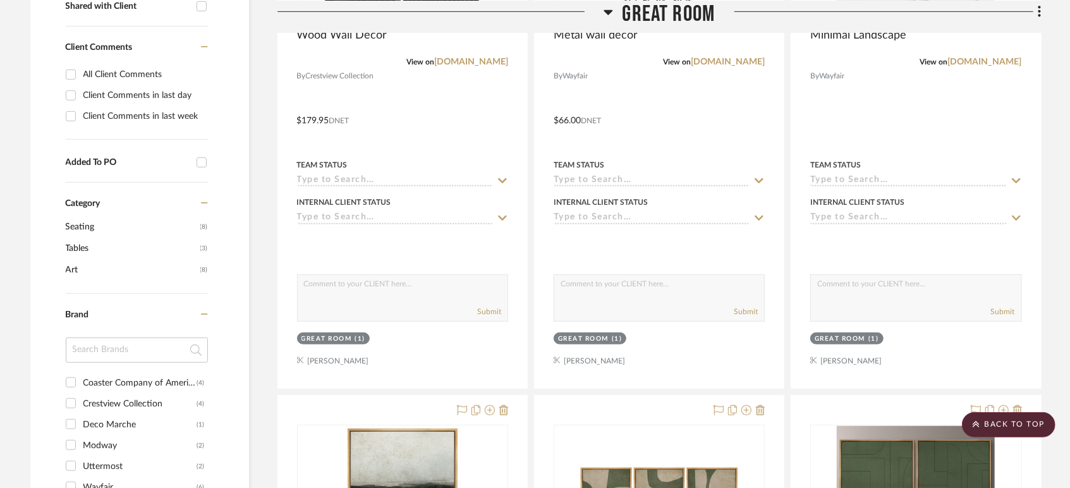
scroll to position [566, 0]
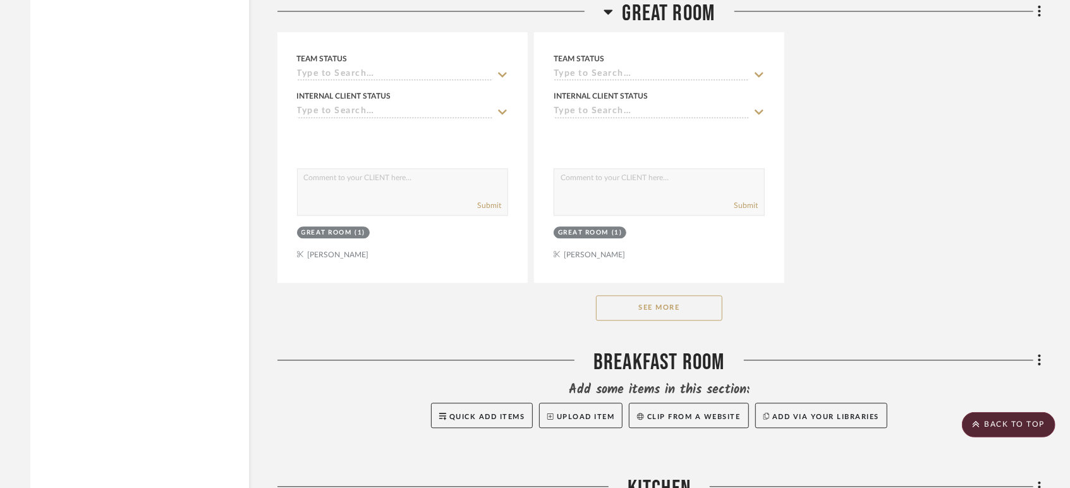
scroll to position [1739, 0]
click at [681, 307] on button "See More" at bounding box center [659, 307] width 126 height 25
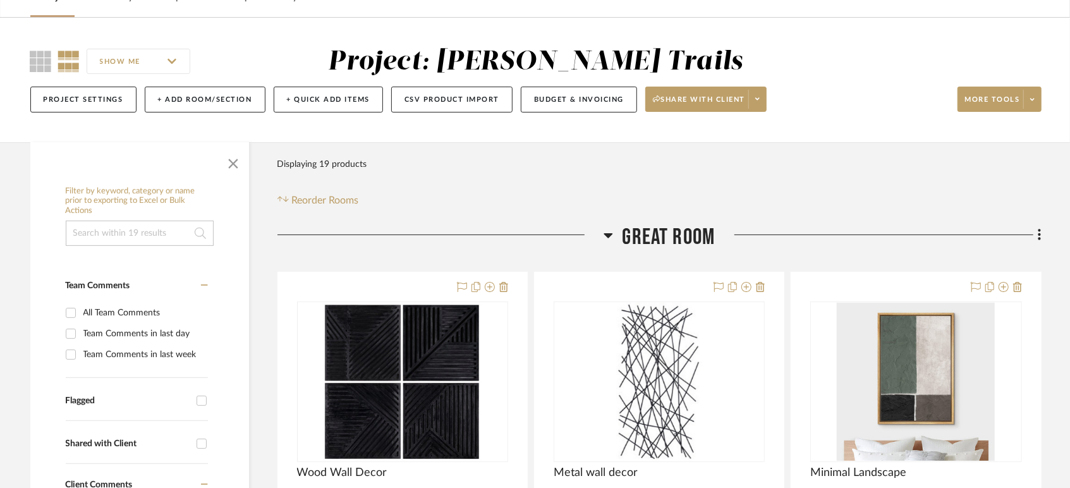
scroll to position [0, 0]
